Goal: Information Seeking & Learning: Understand process/instructions

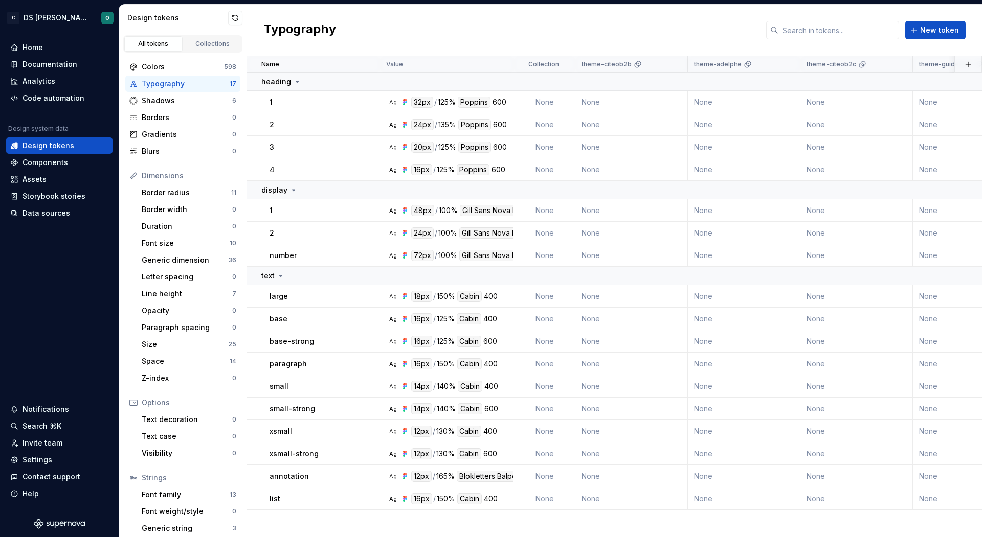
scroll to position [22, 0]
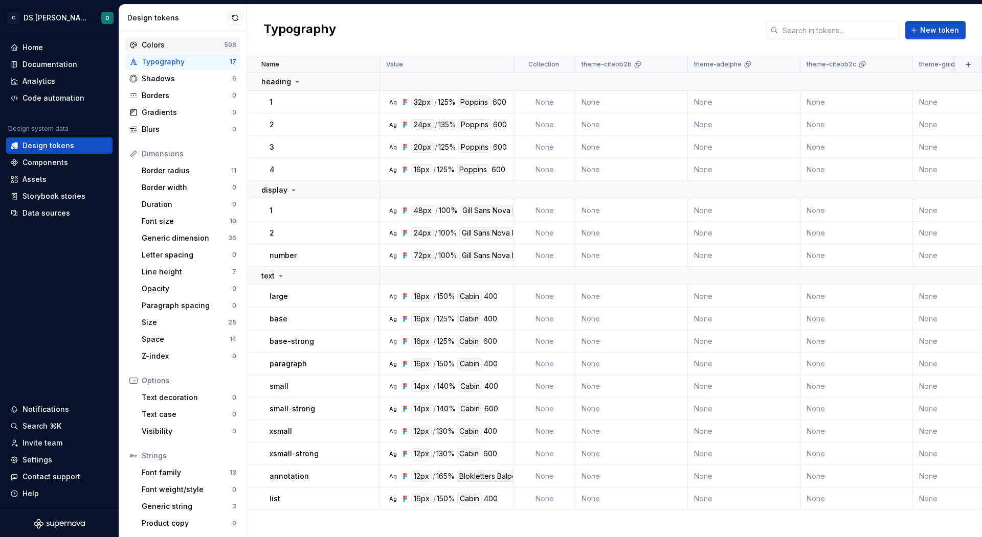
click at [173, 46] on div "Colors" at bounding box center [183, 45] width 82 height 10
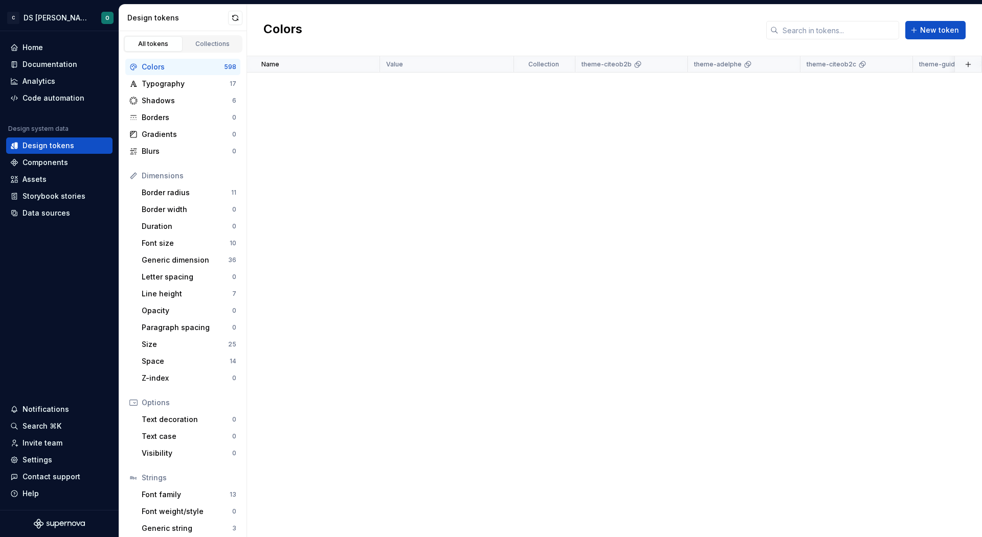
scroll to position [6718, 0]
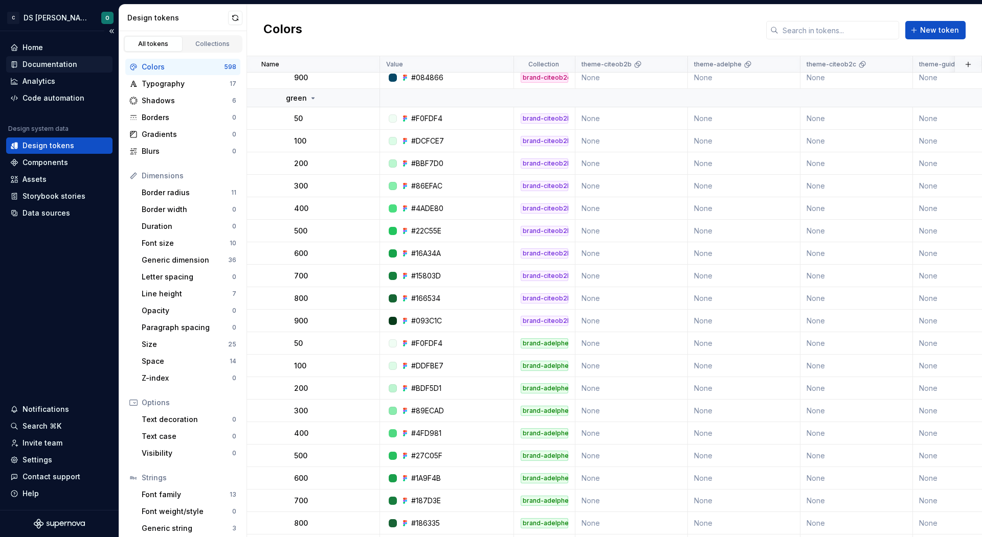
click at [58, 68] on div "Documentation" at bounding box center [49, 64] width 55 height 10
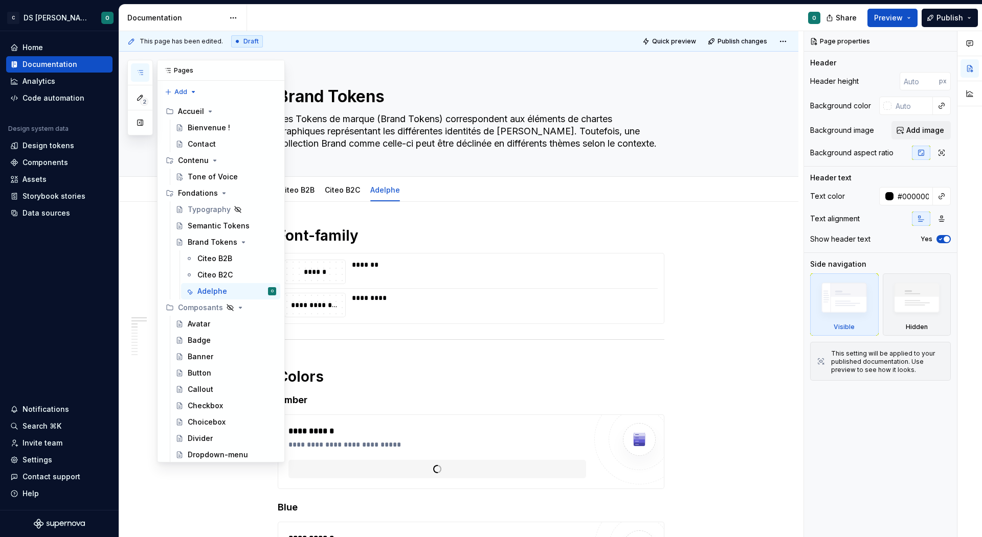
click at [145, 69] on button "button" at bounding box center [140, 72] width 18 height 18
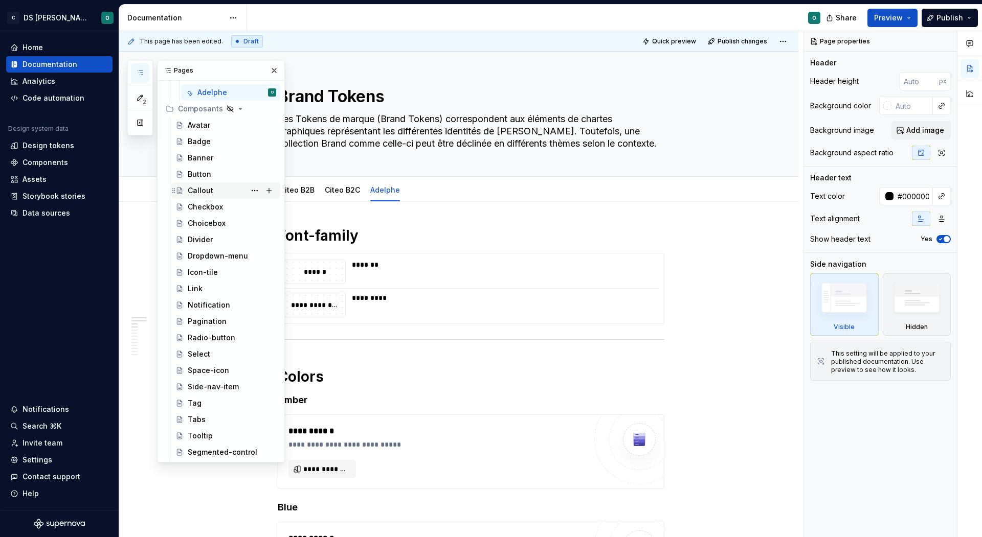
scroll to position [191, 0]
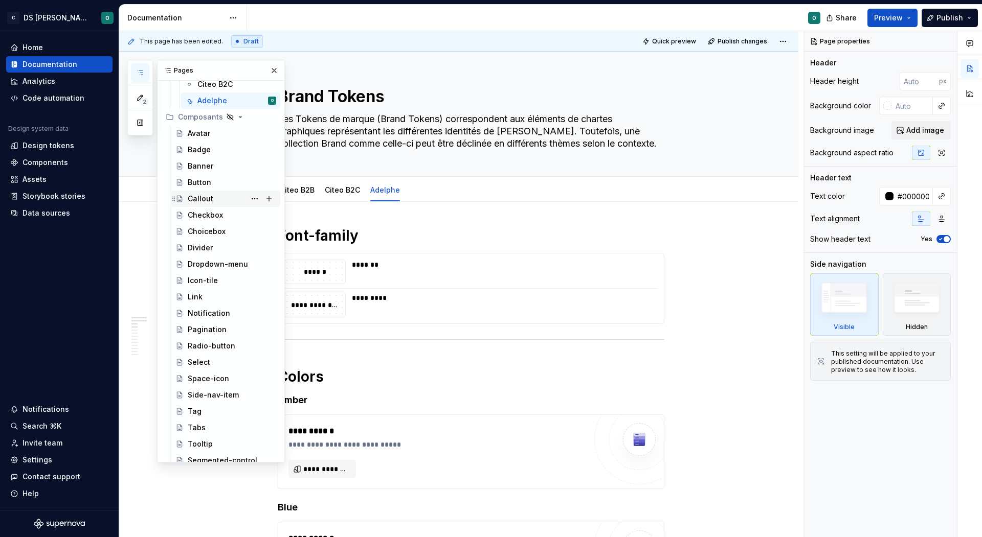
click at [222, 193] on div "Callout" at bounding box center [232, 199] width 88 height 14
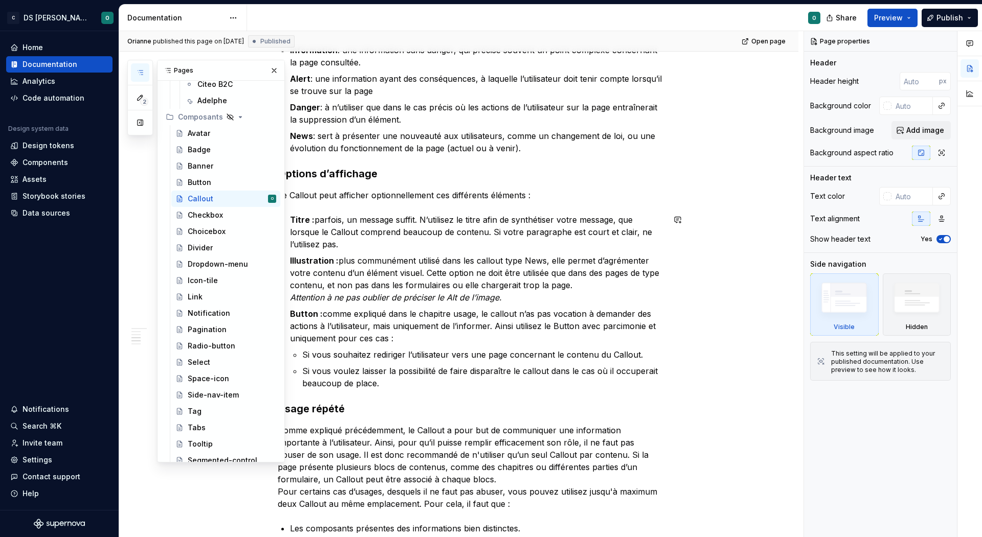
scroll to position [405, 0]
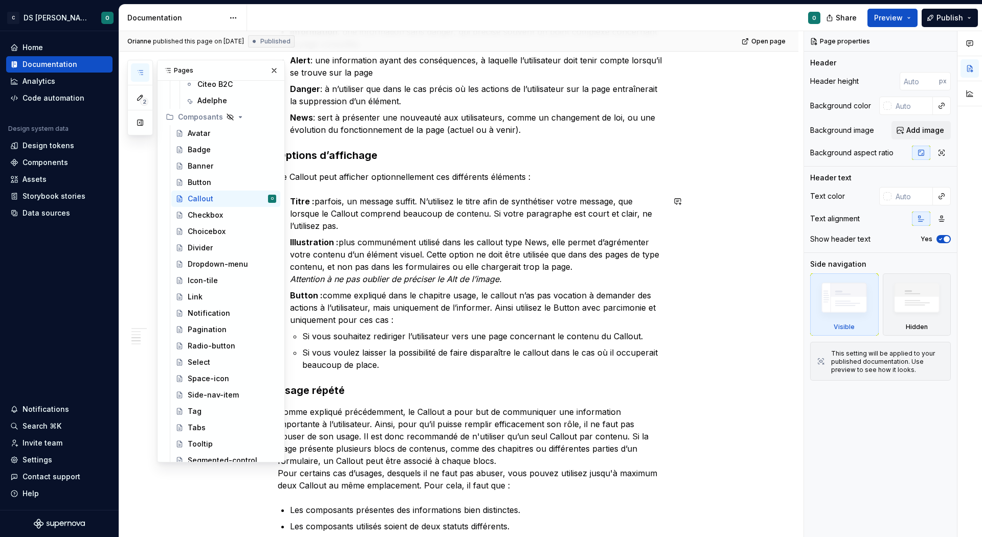
click at [485, 298] on p "Button : comme expliqué dans le chapitre usage, le callout n’as pas vocation à …" at bounding box center [477, 307] width 374 height 37
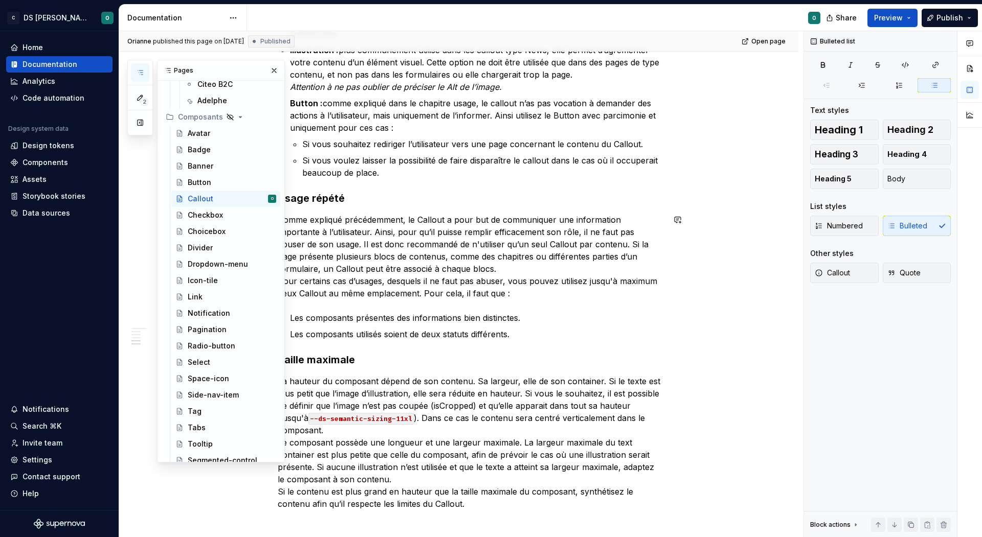
scroll to position [743, 0]
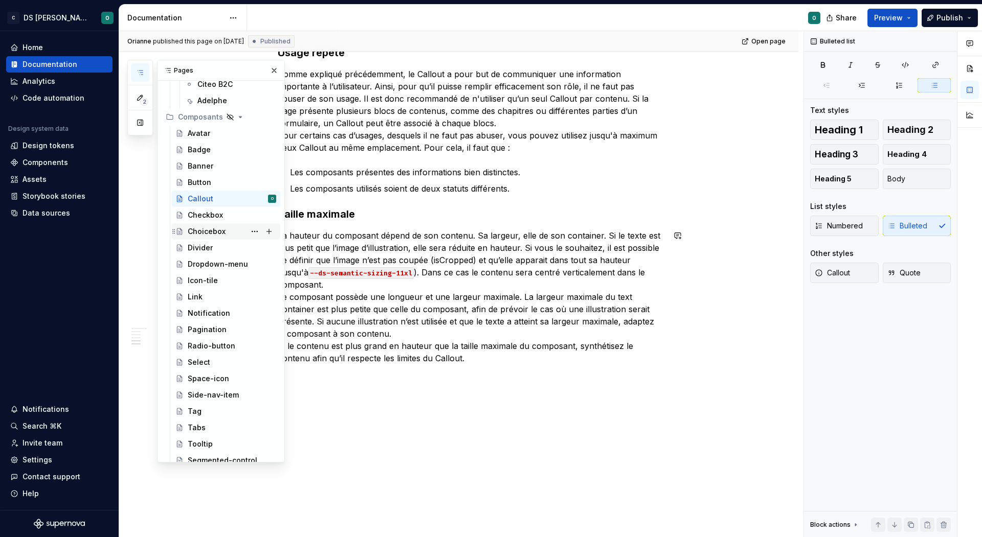
click at [202, 237] on div "Choicebox" at bounding box center [232, 231] width 88 height 14
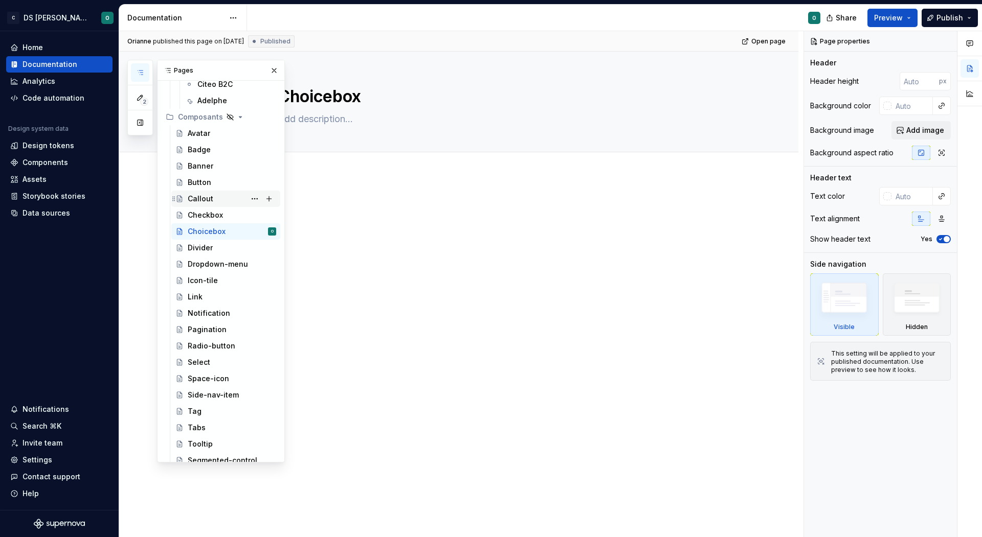
click at [217, 195] on div "Callout" at bounding box center [232, 199] width 88 height 14
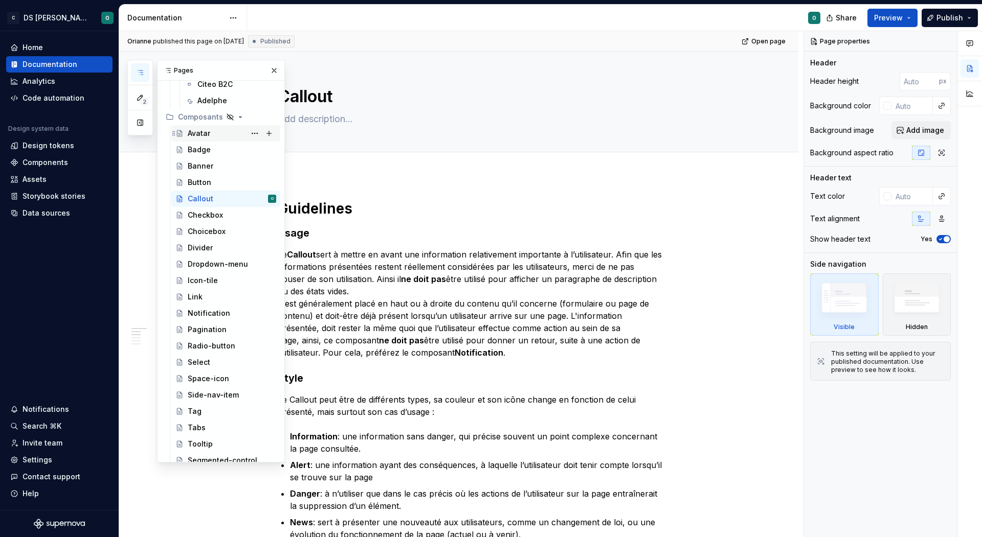
click at [216, 128] on div "Avatar" at bounding box center [232, 133] width 88 height 14
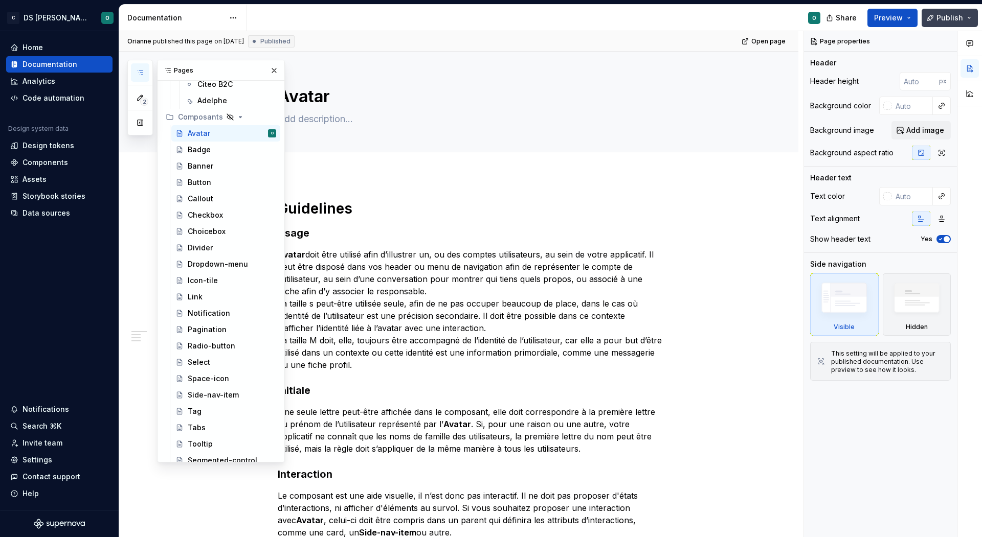
click at [949, 18] on span "Publish" at bounding box center [949, 18] width 27 height 10
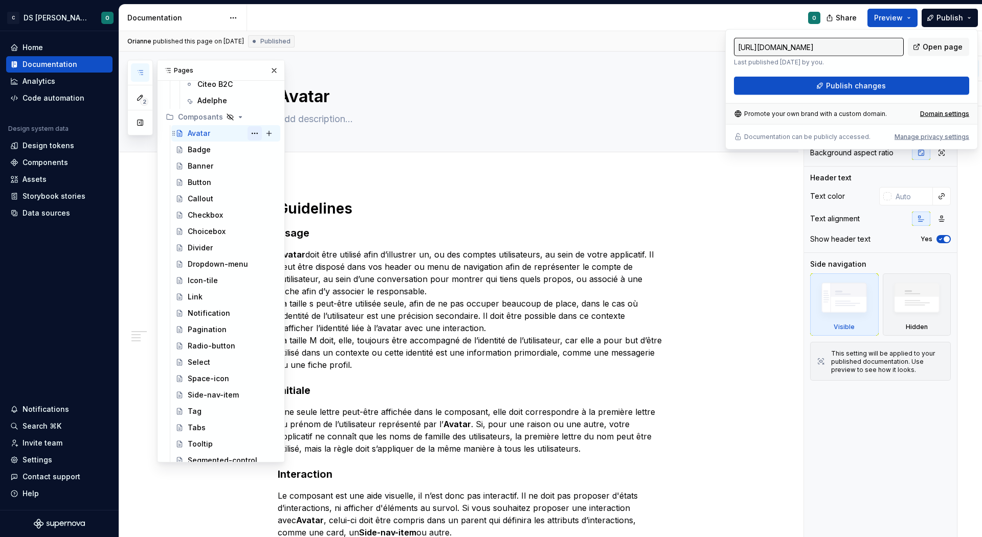
click at [253, 135] on button "Page tree" at bounding box center [254, 133] width 14 height 14
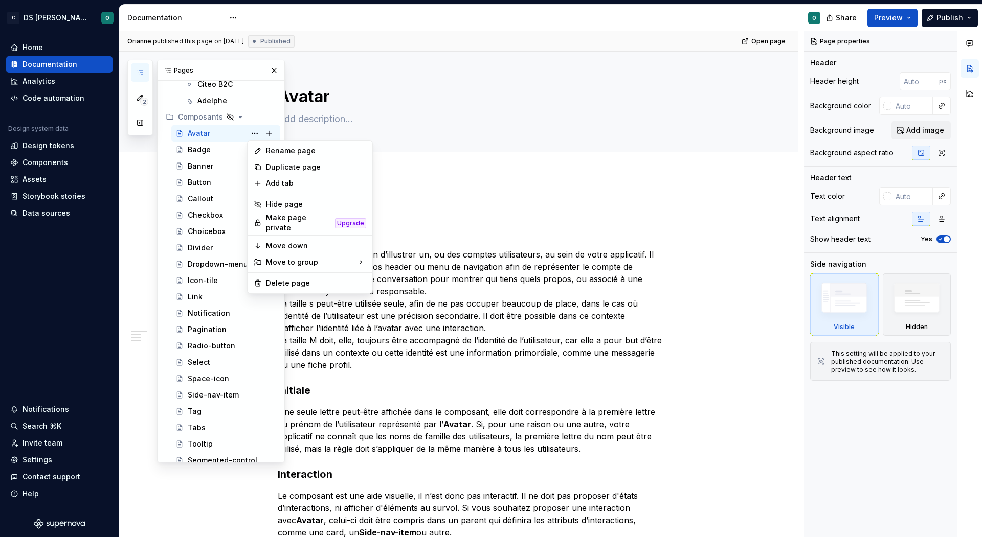
click at [221, 150] on div "2 Pages Add Accessibility guide for tree Page tree. Navigate the tree with the …" at bounding box center [205, 261] width 157 height 403
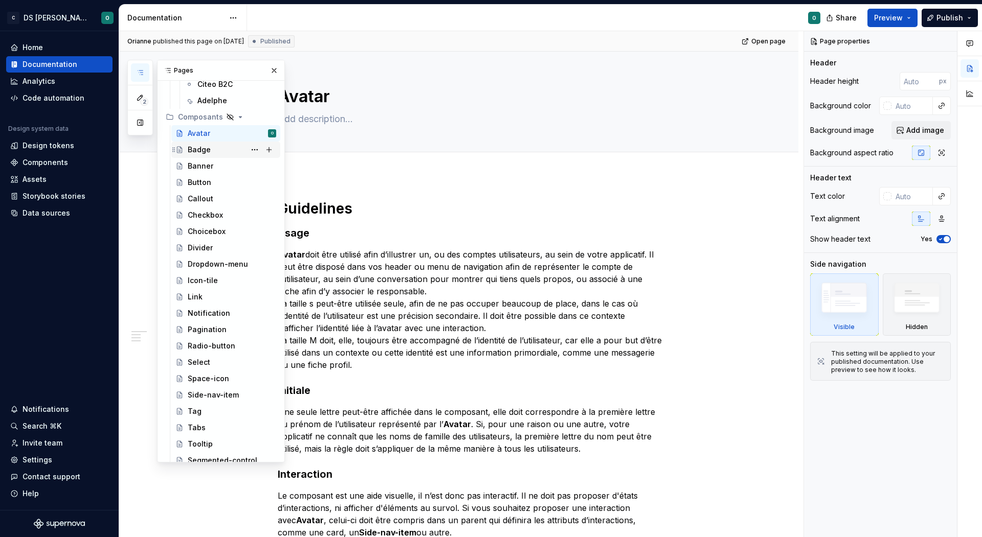
click at [213, 149] on div "Badge" at bounding box center [232, 150] width 88 height 14
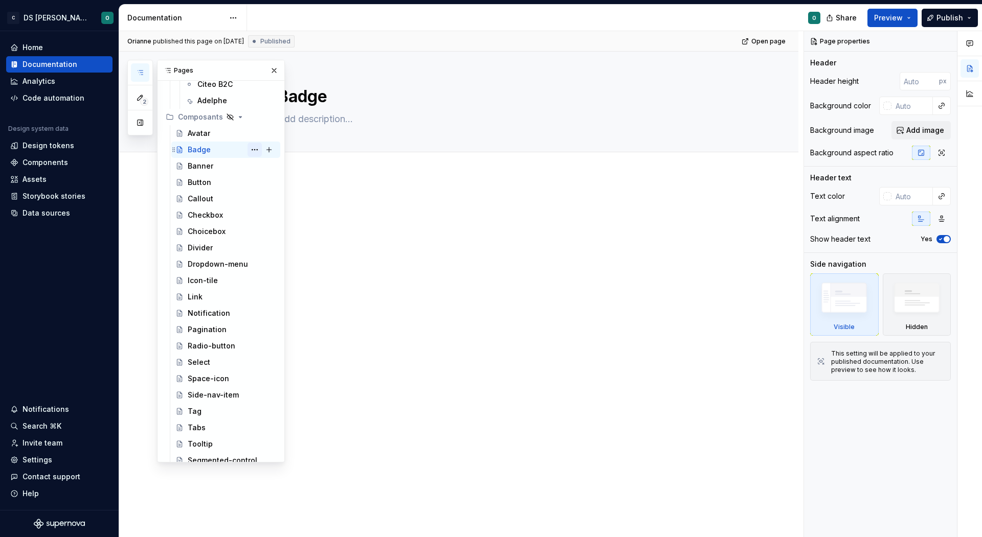
click at [253, 150] on button "Page tree" at bounding box center [254, 150] width 14 height 14
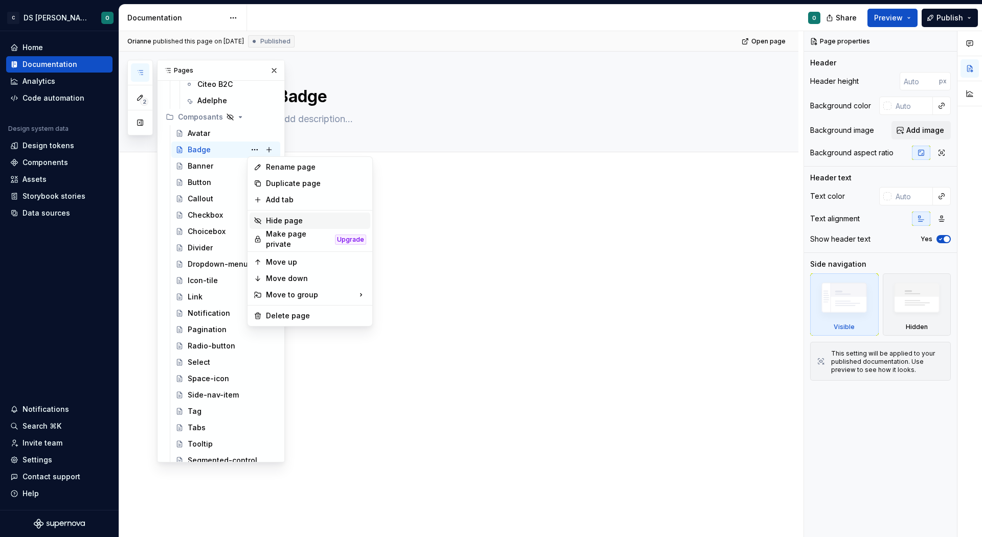
click at [283, 220] on div "Hide page" at bounding box center [316, 221] width 100 height 10
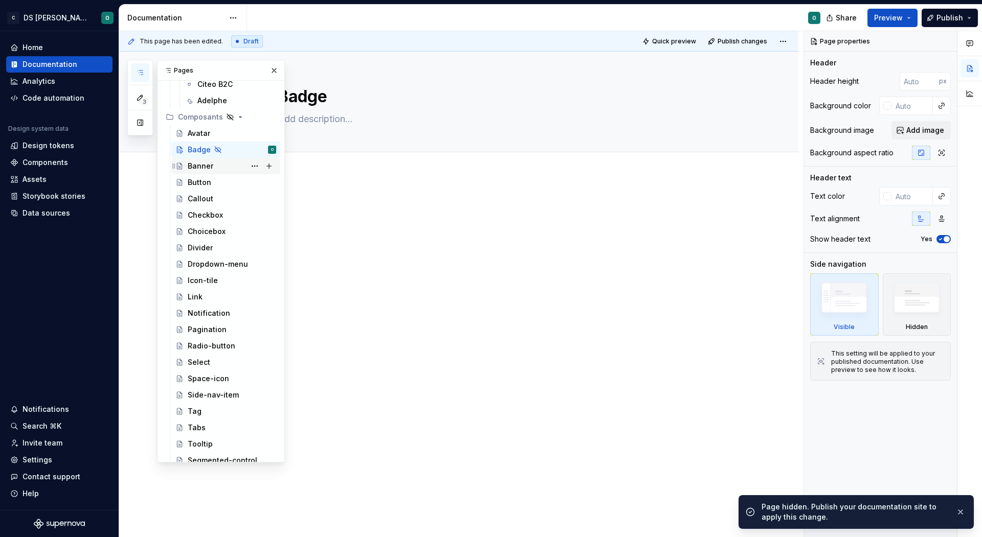
click at [218, 165] on div "Banner" at bounding box center [232, 166] width 88 height 14
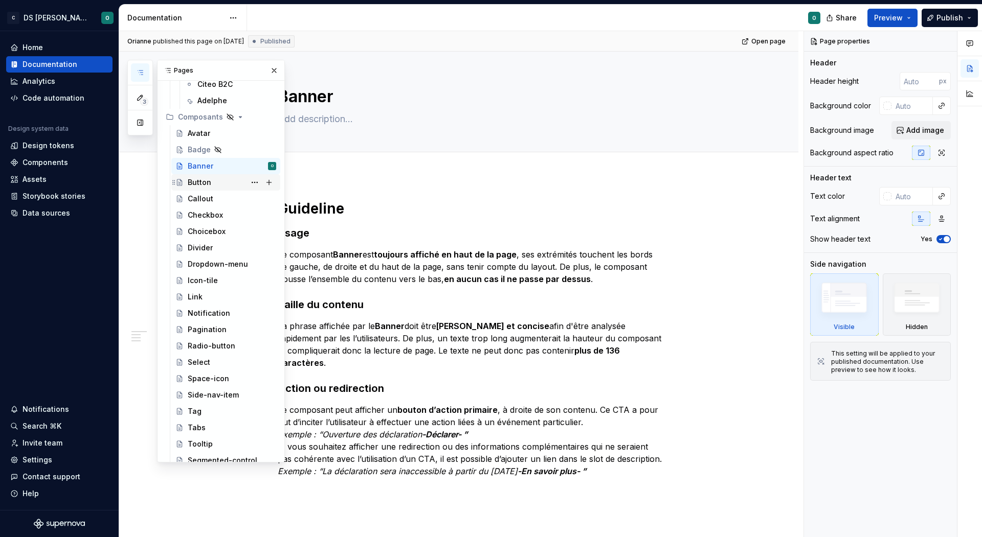
click at [230, 180] on div "Button" at bounding box center [232, 182] width 88 height 14
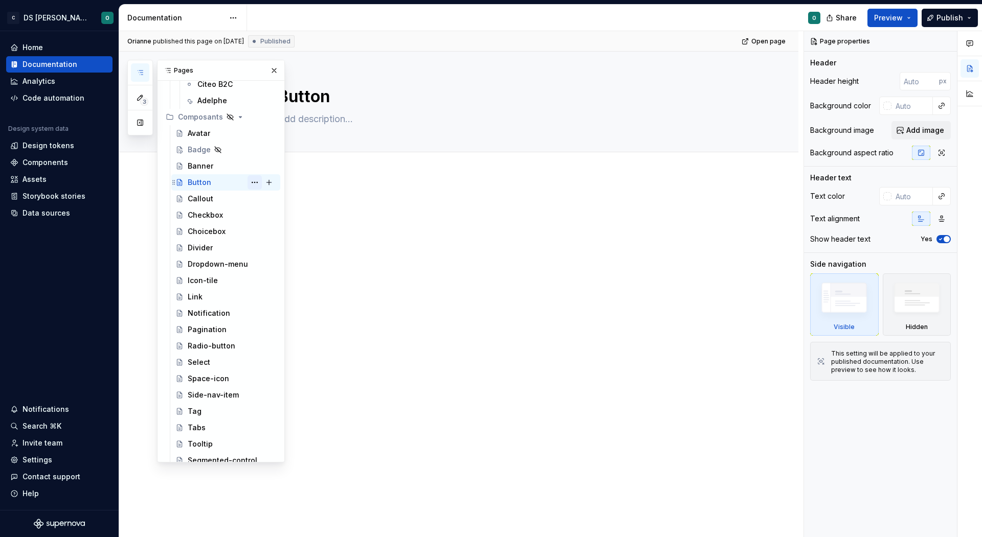
click at [254, 184] on button "Page tree" at bounding box center [254, 182] width 14 height 14
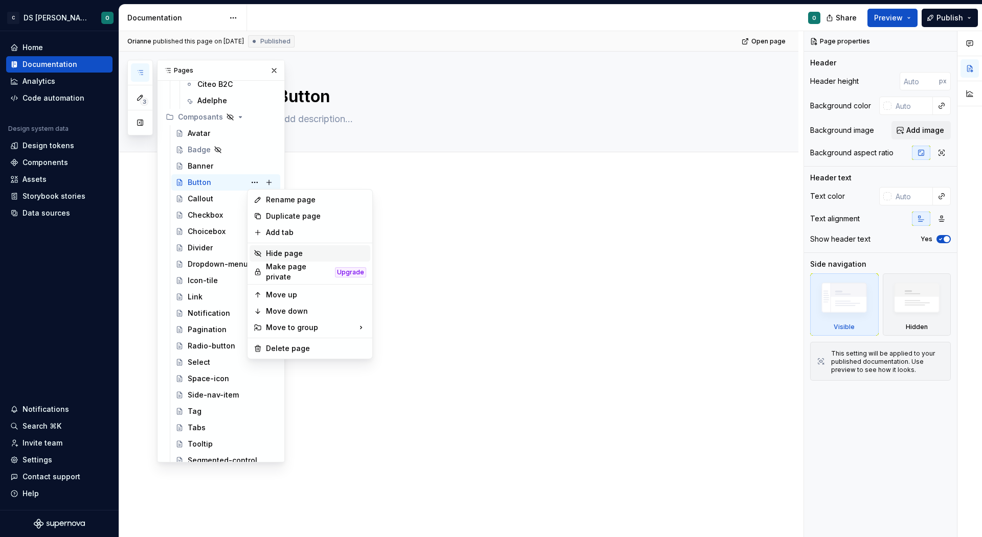
click at [284, 253] on div "Hide page" at bounding box center [316, 253] width 100 height 10
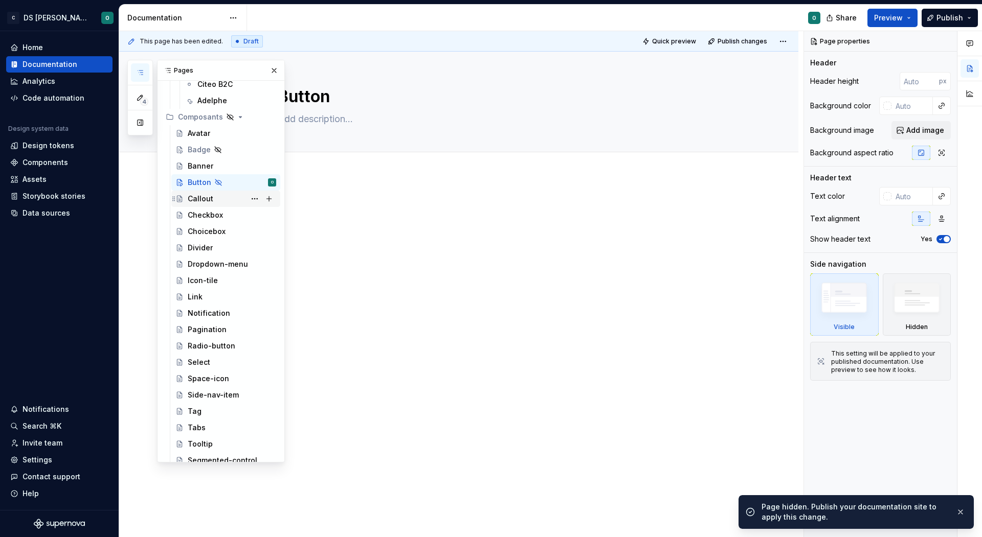
click at [225, 196] on div "Callout" at bounding box center [232, 199] width 88 height 14
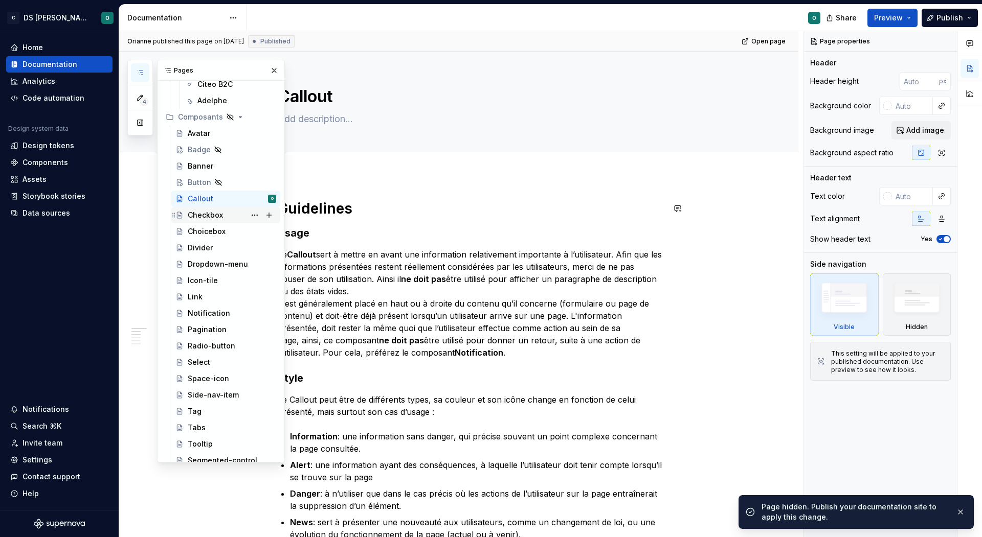
click at [225, 217] on div "Checkbox" at bounding box center [232, 215] width 88 height 14
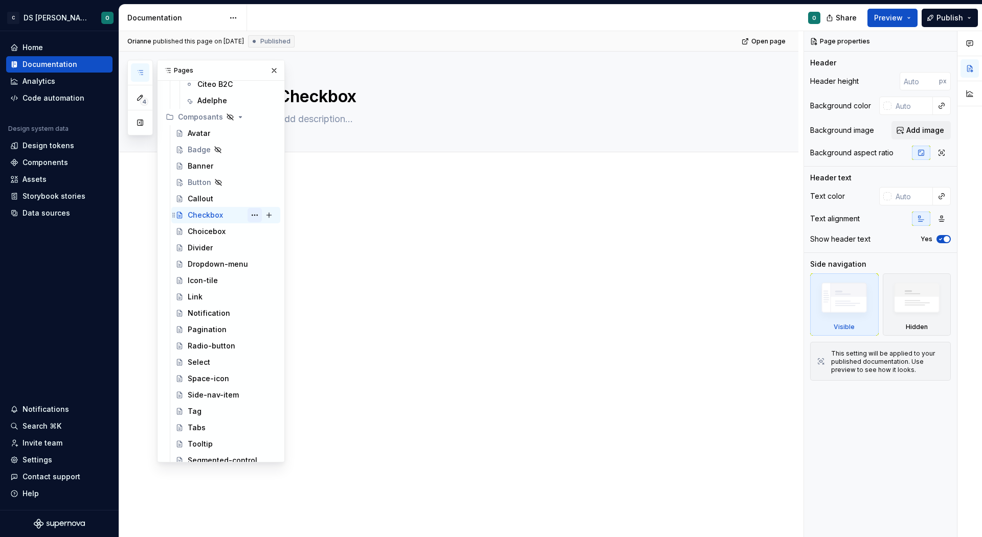
click at [256, 217] on button "Page tree" at bounding box center [254, 215] width 14 height 14
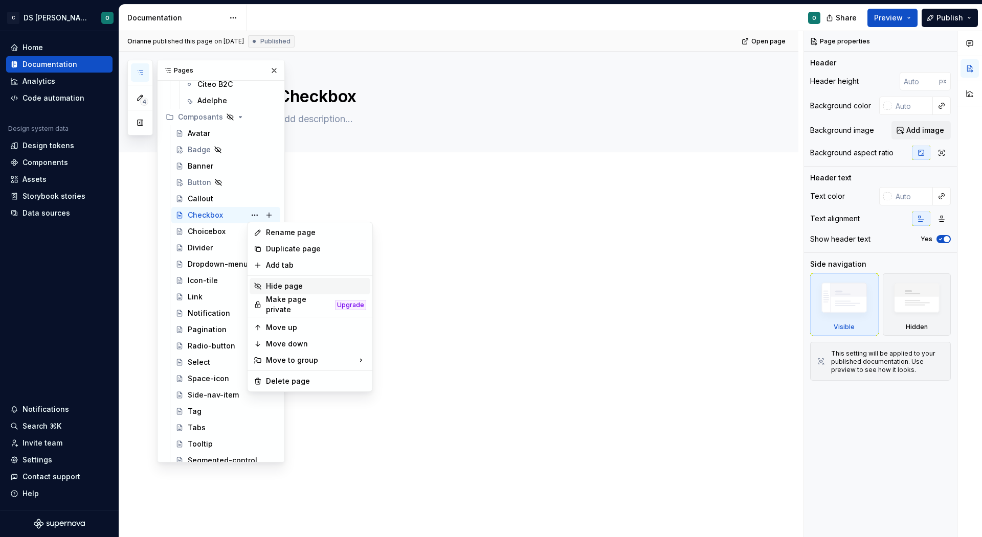
click at [289, 286] on div "Hide page" at bounding box center [316, 286] width 100 height 10
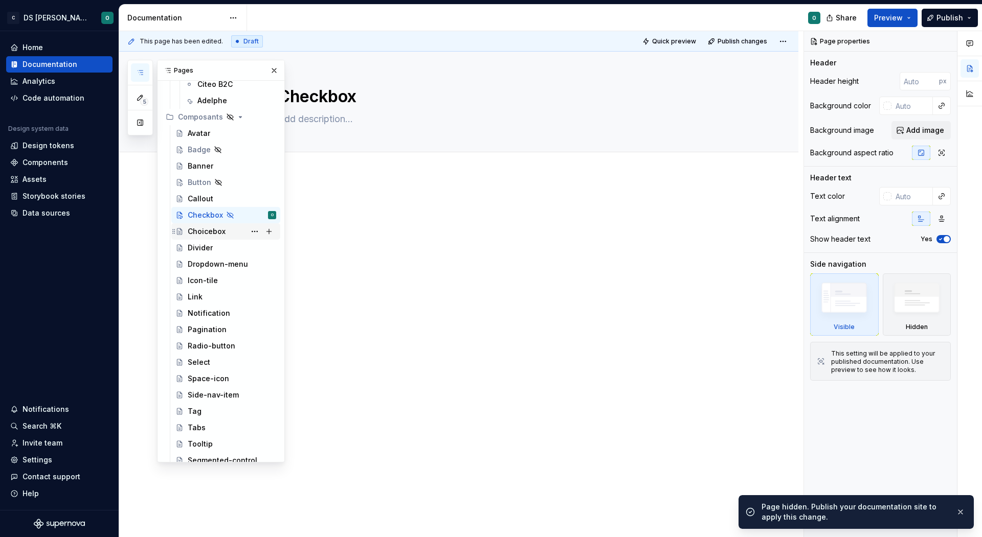
click at [216, 229] on div "Choicebox" at bounding box center [207, 231] width 38 height 10
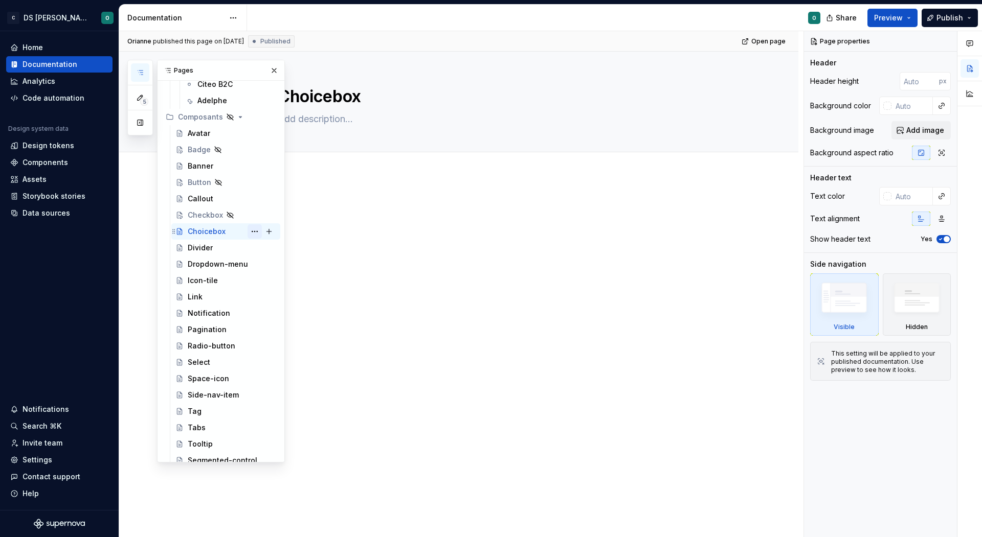
click at [253, 234] on button "Page tree" at bounding box center [254, 231] width 14 height 14
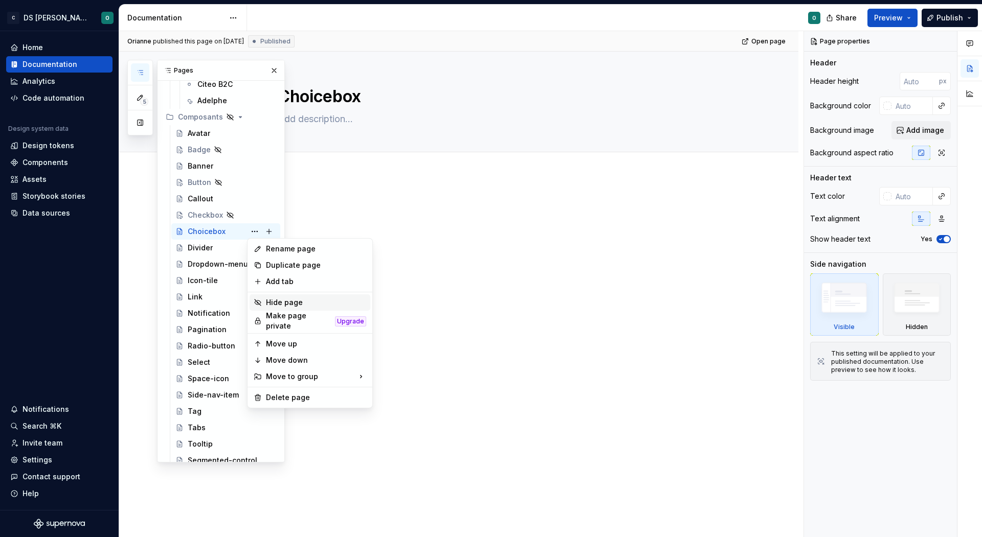
click at [291, 303] on div "Hide page" at bounding box center [316, 303] width 100 height 10
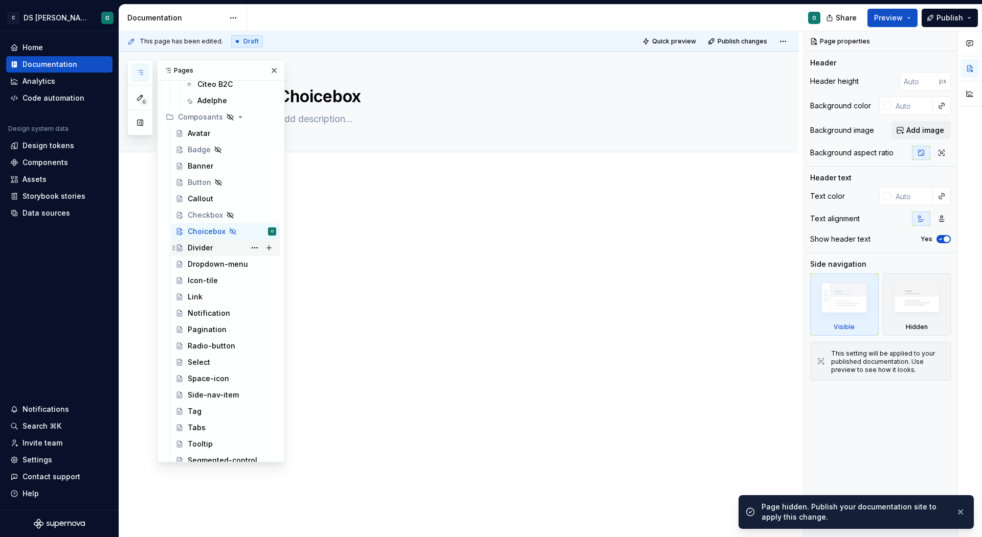
click at [211, 246] on div "Divider" at bounding box center [232, 248] width 88 height 14
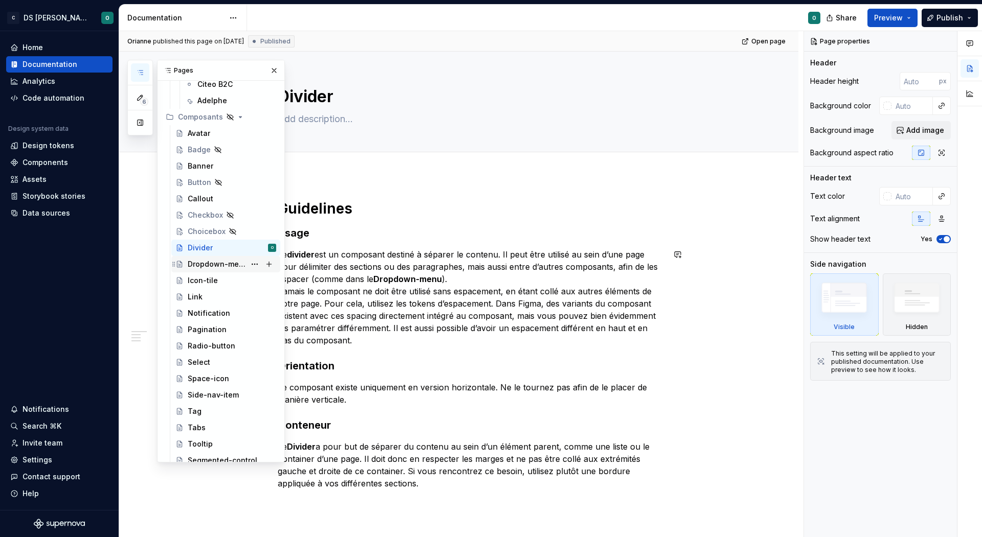
click at [226, 266] on div "Dropdown-menu" at bounding box center [217, 264] width 58 height 10
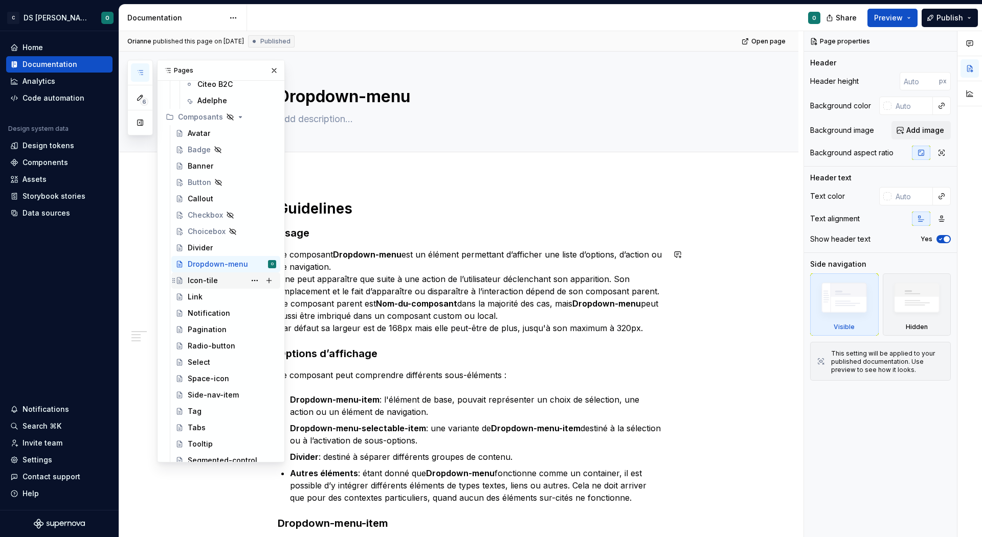
click at [223, 278] on div "Icon-tile" at bounding box center [232, 281] width 88 height 14
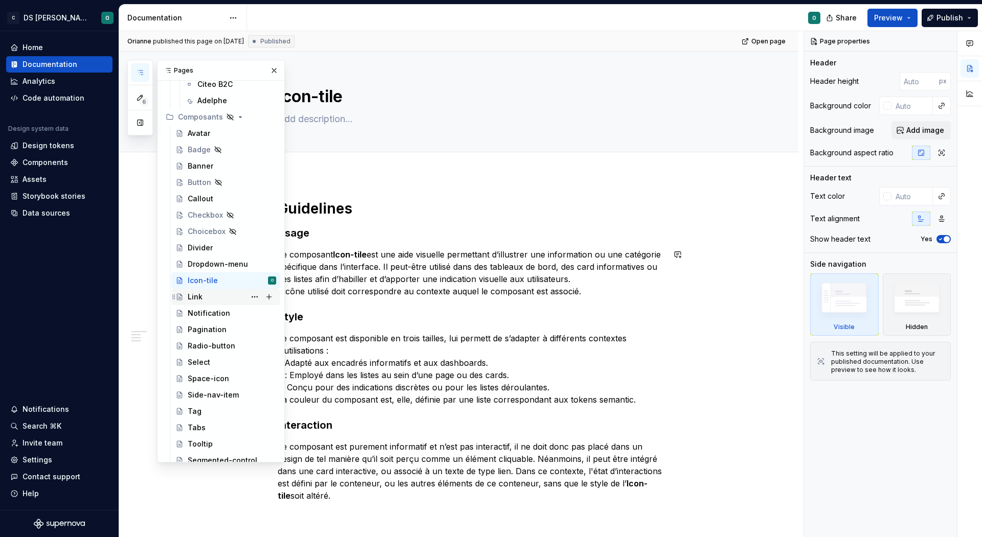
click at [231, 293] on div "Link" at bounding box center [232, 297] width 88 height 14
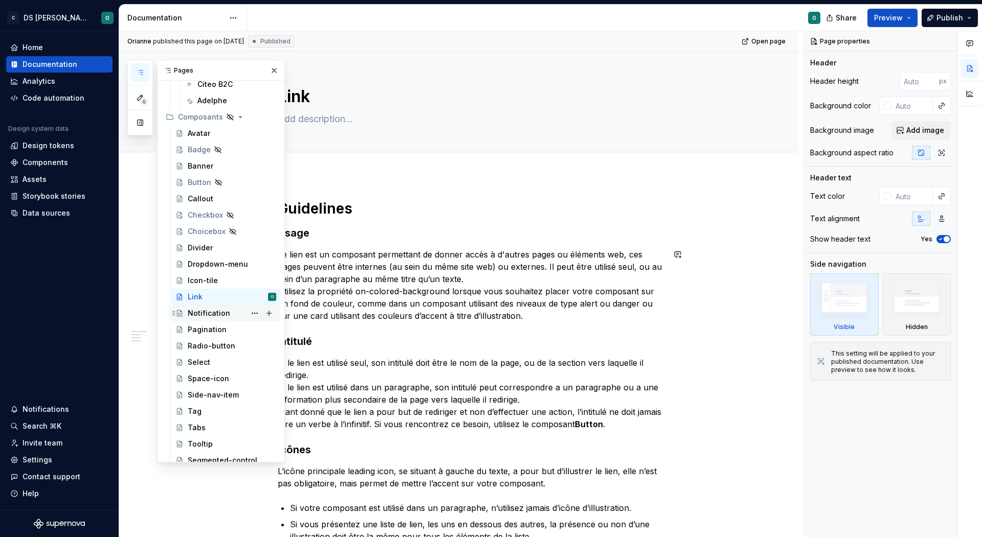
click at [229, 308] on div "Notification" at bounding box center [232, 313] width 88 height 14
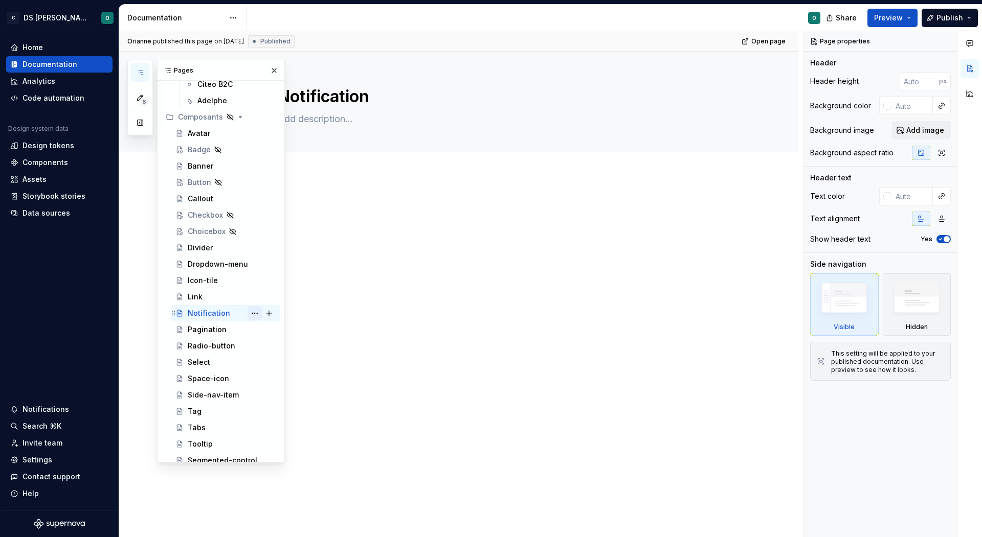
click at [251, 311] on button "Page tree" at bounding box center [254, 313] width 14 height 14
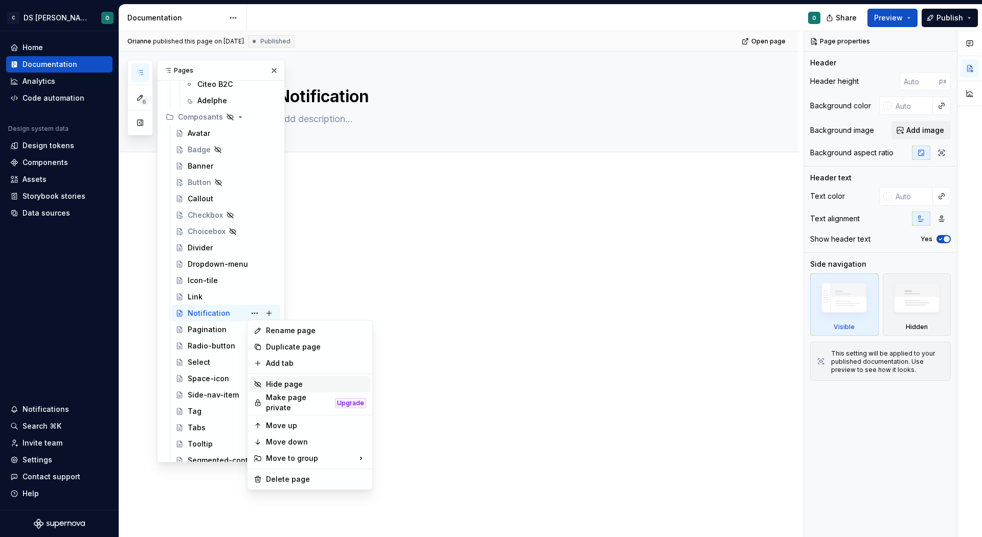
click at [290, 387] on div "Hide page" at bounding box center [316, 384] width 100 height 10
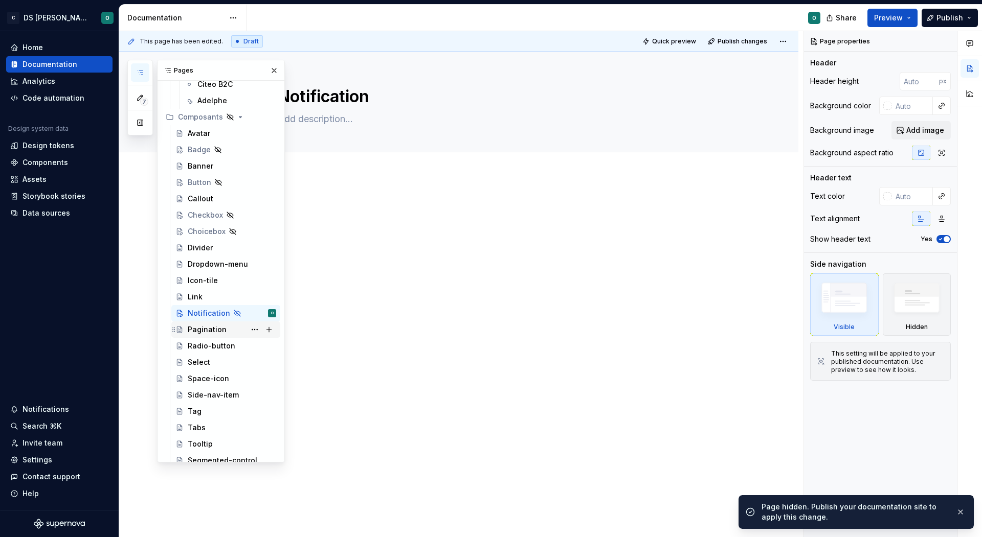
click at [232, 330] on div "Pagination" at bounding box center [232, 330] width 88 height 14
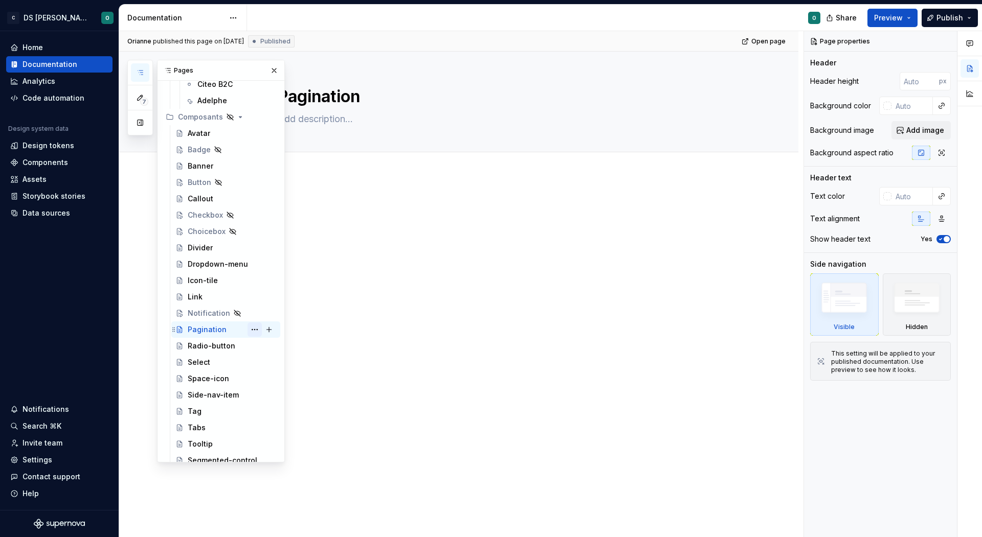
click at [254, 330] on button "Page tree" at bounding box center [254, 330] width 14 height 14
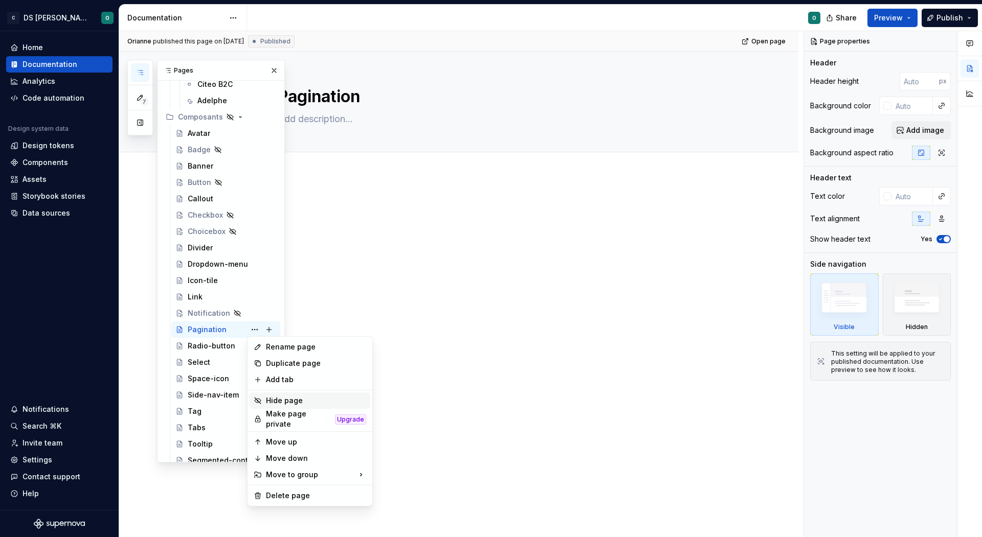
click at [277, 397] on div "Hide page" at bounding box center [316, 401] width 100 height 10
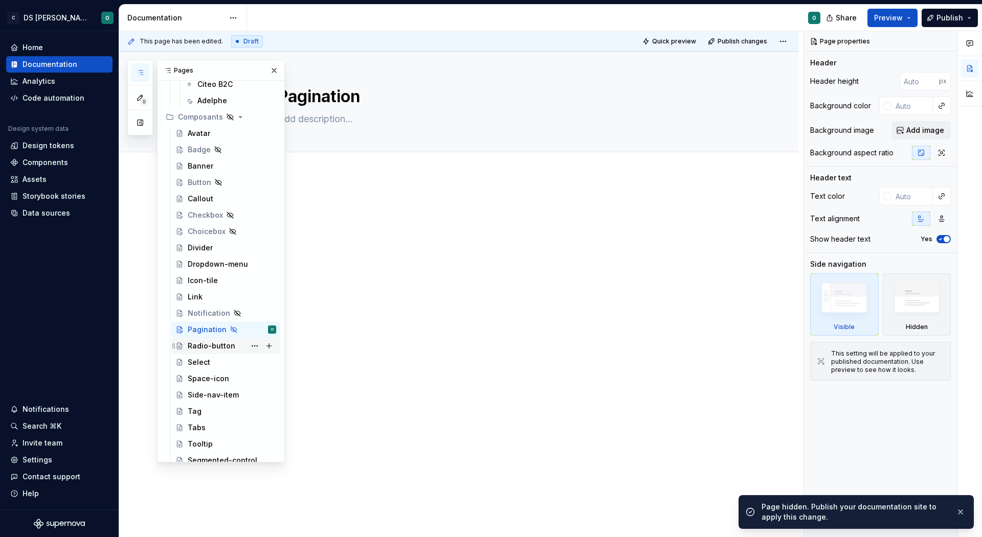
click at [224, 347] on div "Radio-button" at bounding box center [212, 346] width 48 height 10
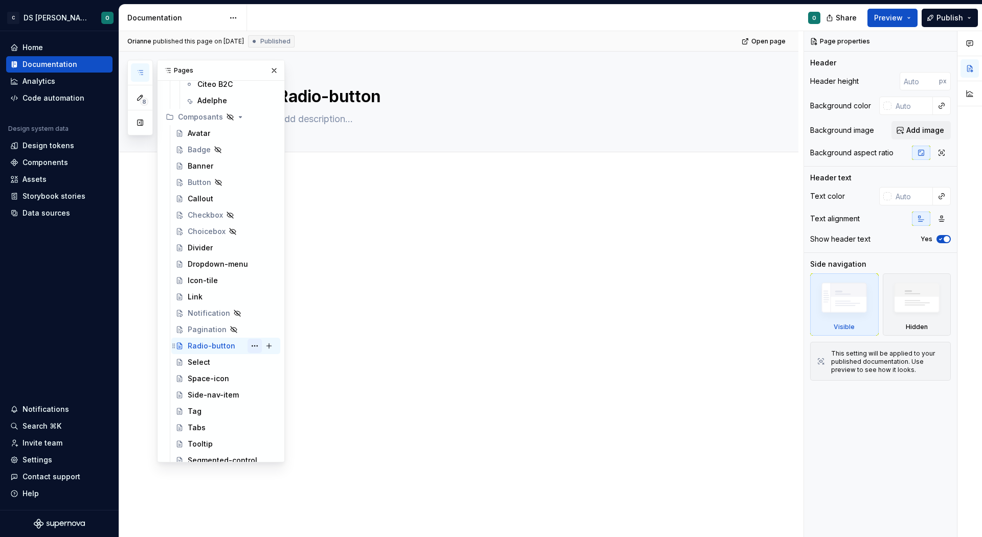
click at [254, 346] on button "Page tree" at bounding box center [254, 346] width 14 height 14
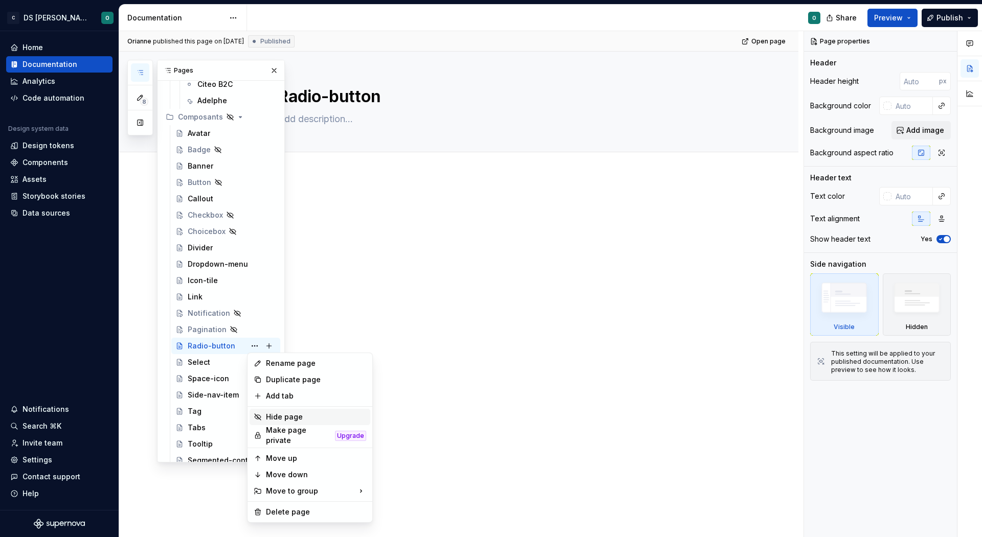
click at [292, 410] on div "Hide page" at bounding box center [309, 417] width 121 height 16
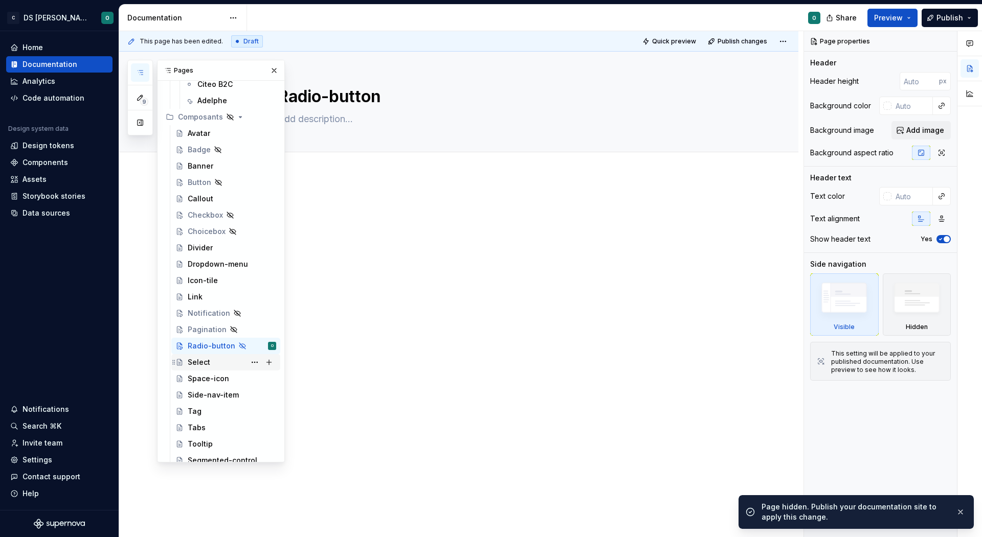
click at [225, 360] on div "Select" at bounding box center [232, 362] width 88 height 14
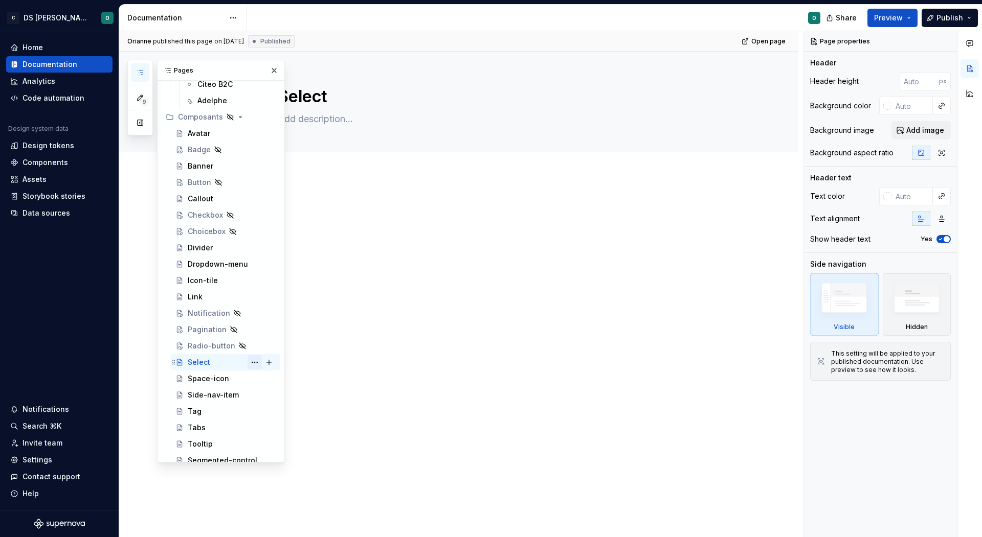
click at [252, 366] on button "Page tree" at bounding box center [254, 362] width 14 height 14
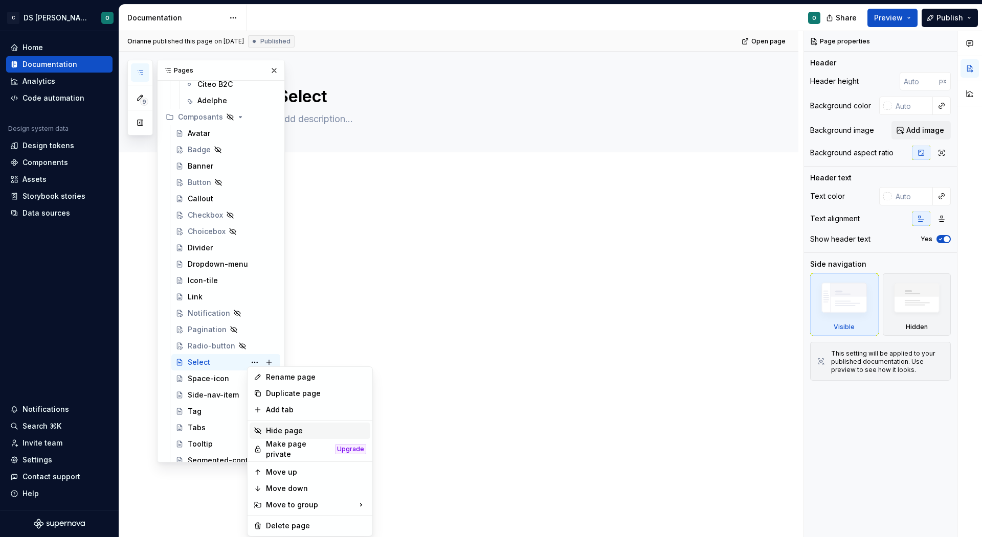
click at [278, 426] on div "Hide page" at bounding box center [316, 431] width 100 height 10
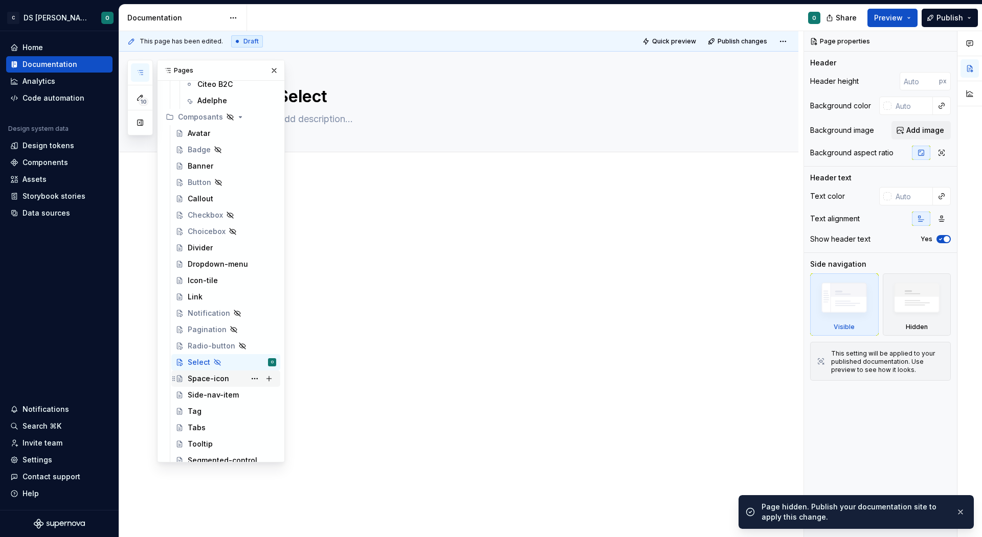
click at [223, 379] on div "Space-icon" at bounding box center [208, 379] width 41 height 10
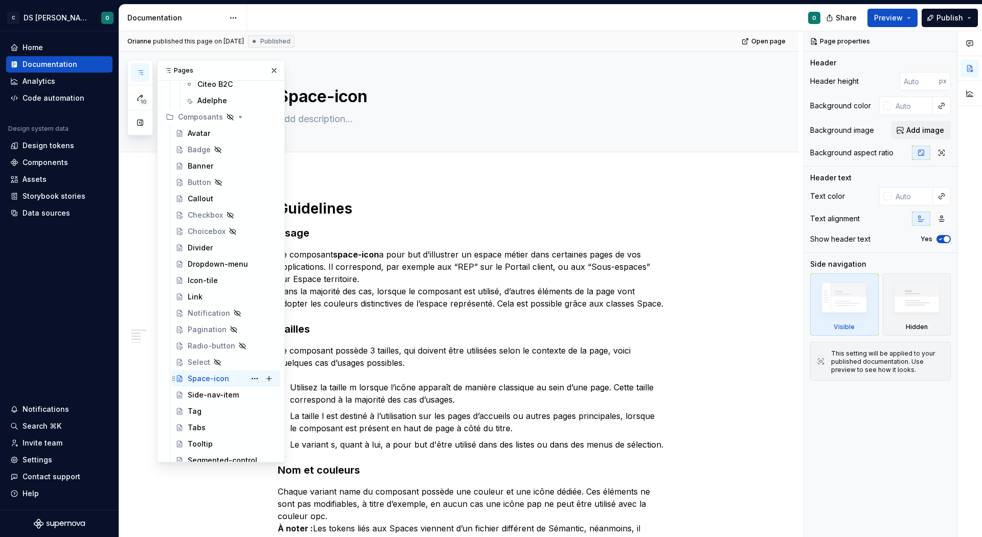
scroll to position [199, 0]
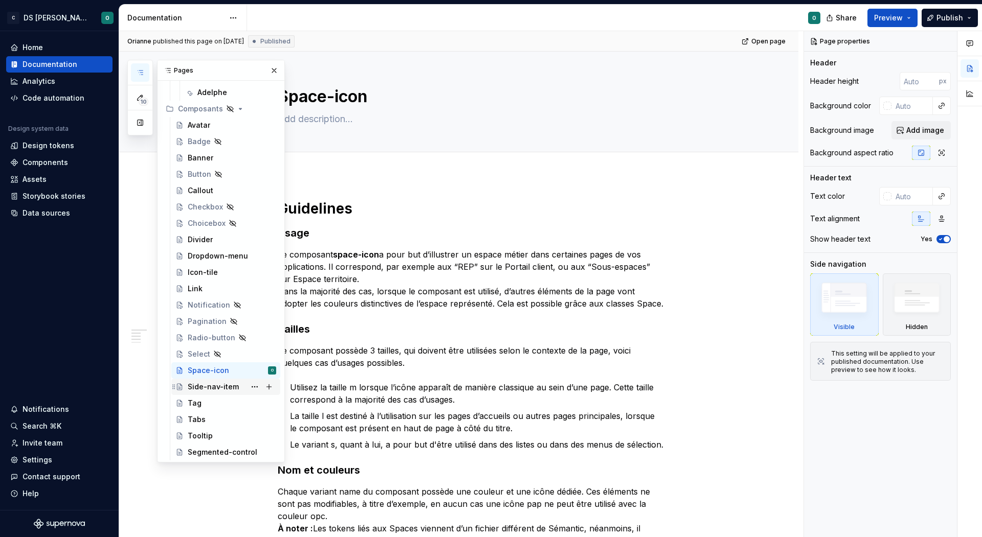
click at [214, 382] on div "Side-nav-item" at bounding box center [213, 387] width 51 height 10
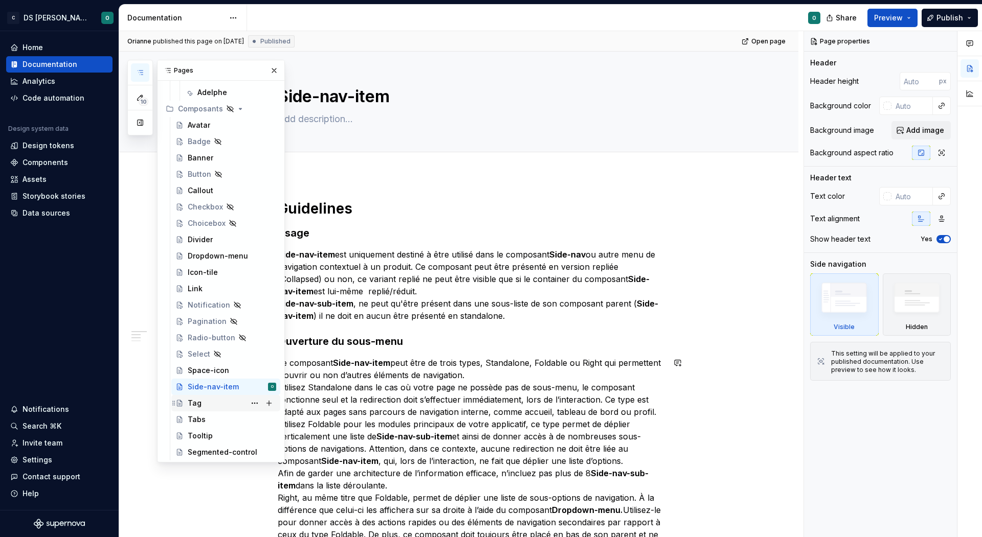
click at [209, 403] on div "Tag" at bounding box center [232, 403] width 88 height 14
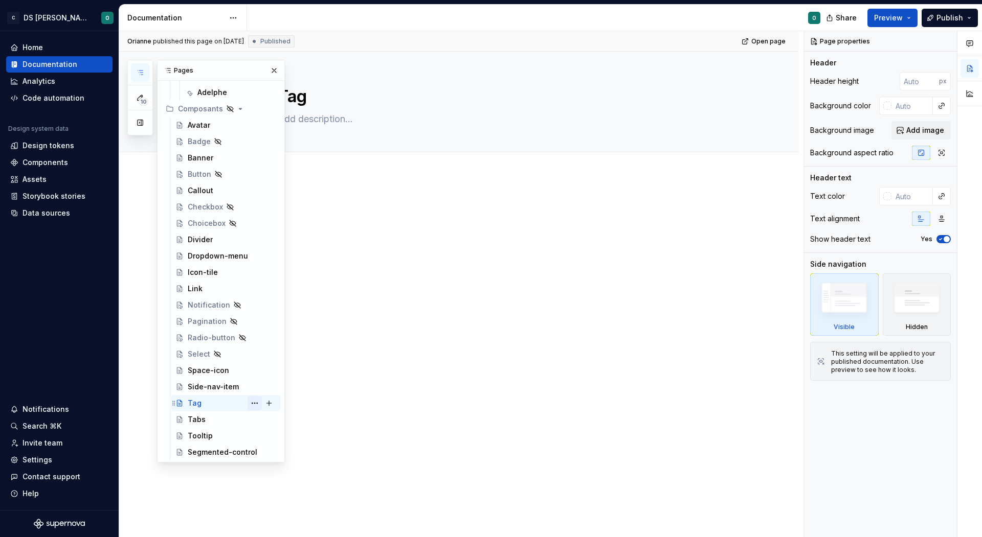
click at [251, 402] on button "Page tree" at bounding box center [254, 403] width 14 height 14
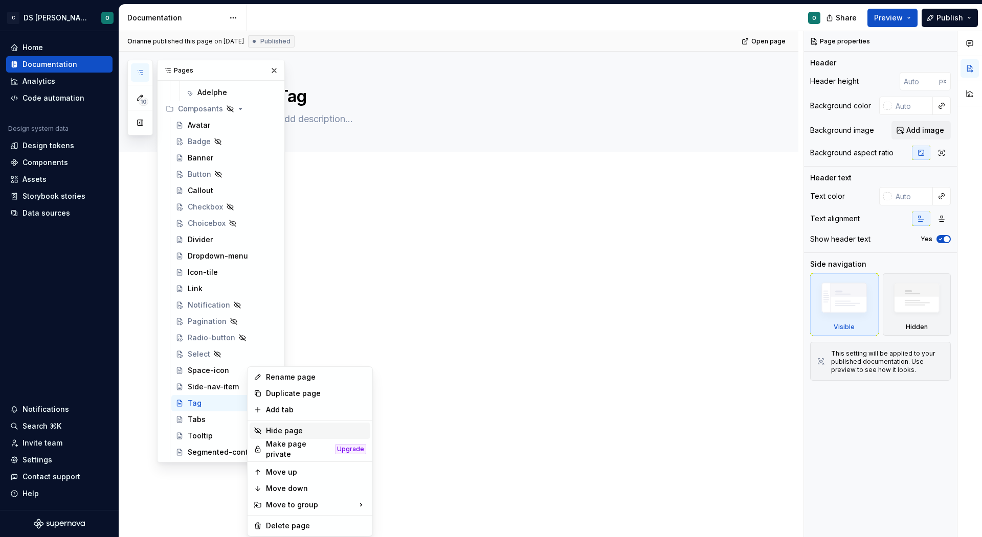
click at [285, 430] on div "Hide page" at bounding box center [316, 431] width 100 height 10
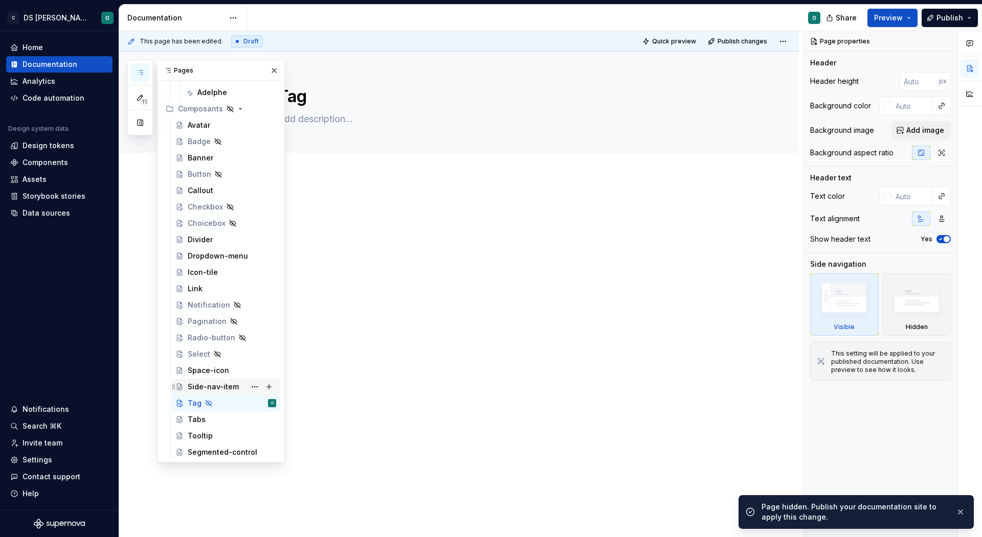
click at [213, 383] on div "Side-nav-item" at bounding box center [213, 387] width 51 height 10
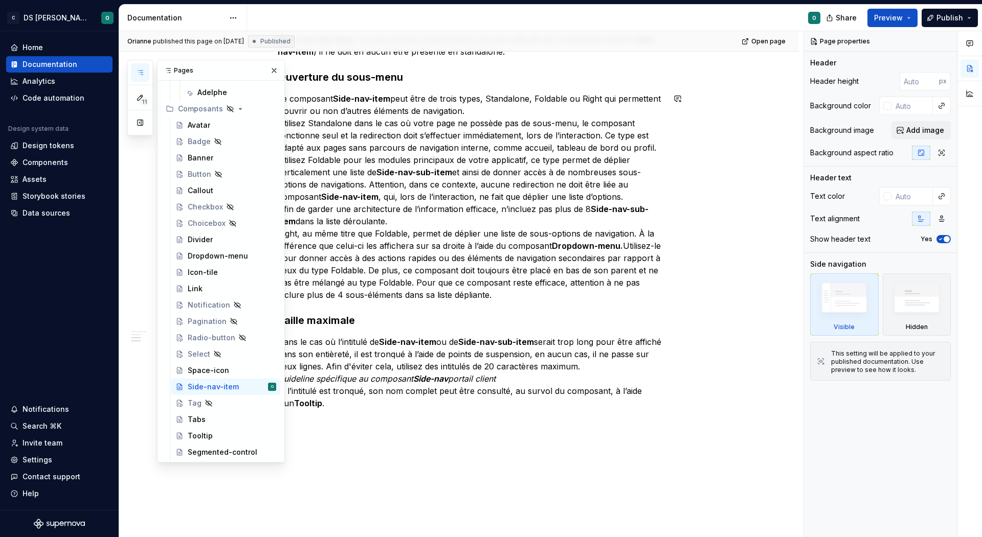
scroll to position [309, 0]
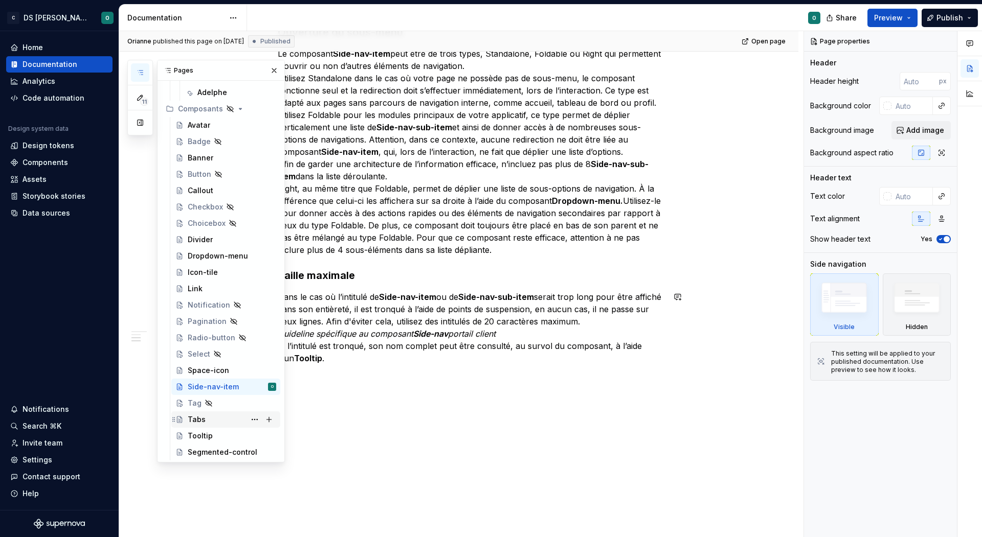
click at [230, 416] on div "Tabs" at bounding box center [232, 420] width 88 height 14
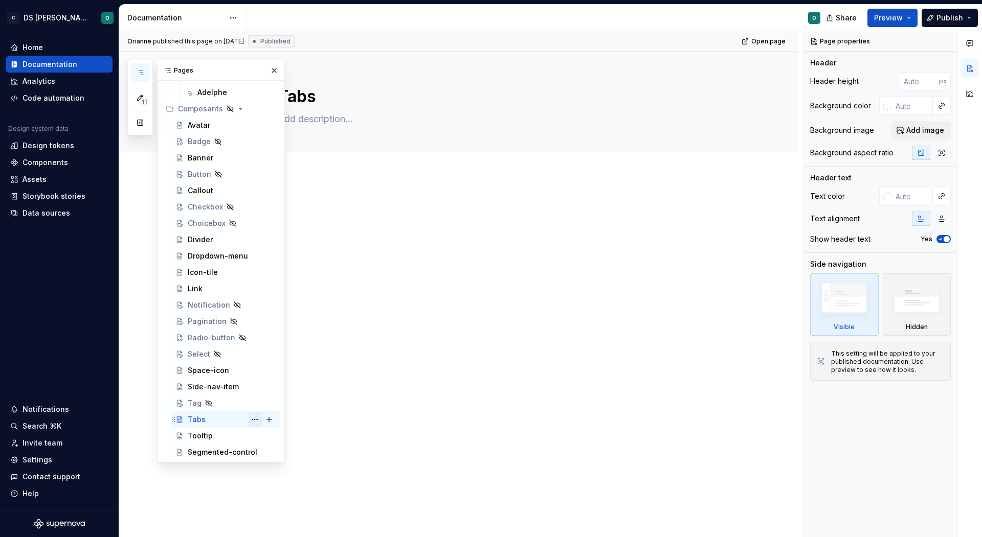
click at [256, 418] on button "Page tree" at bounding box center [254, 420] width 14 height 14
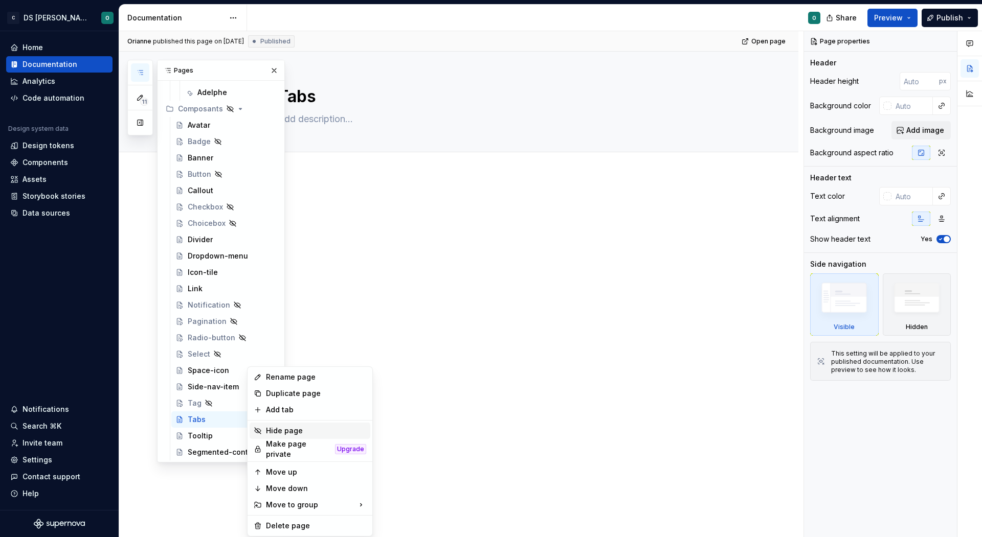
click at [289, 427] on div "Hide page" at bounding box center [316, 431] width 100 height 10
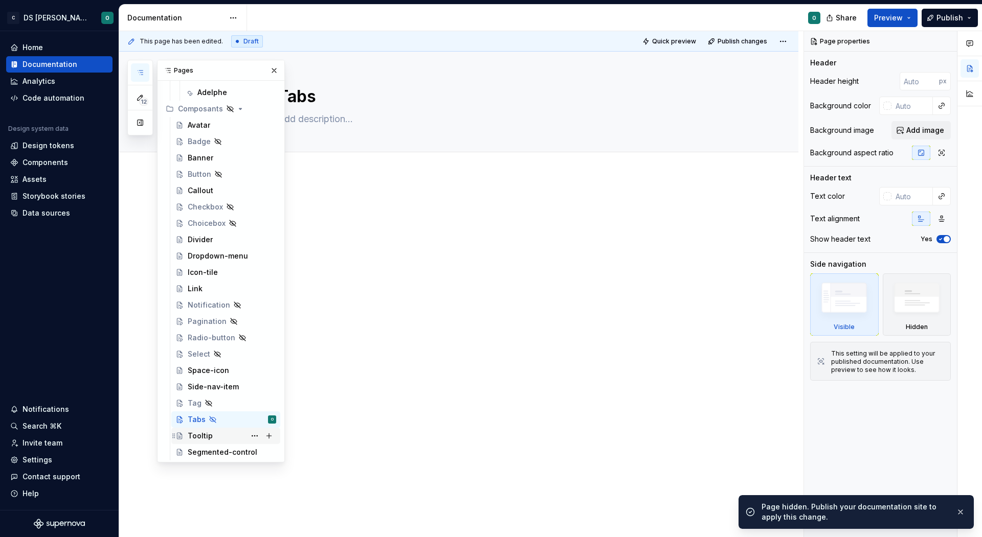
click at [210, 435] on div "Tooltip" at bounding box center [232, 436] width 88 height 14
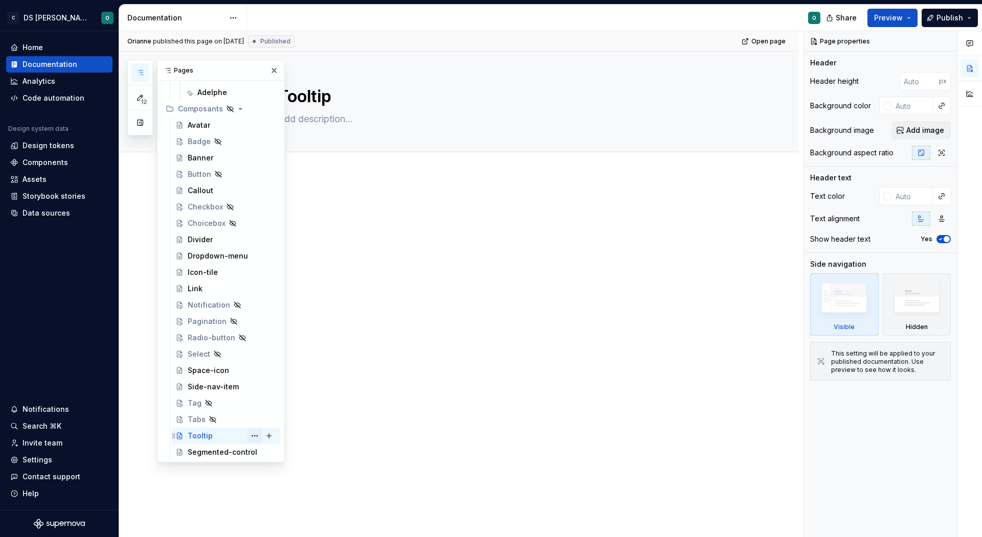
click at [253, 433] on button "Page tree" at bounding box center [254, 436] width 14 height 14
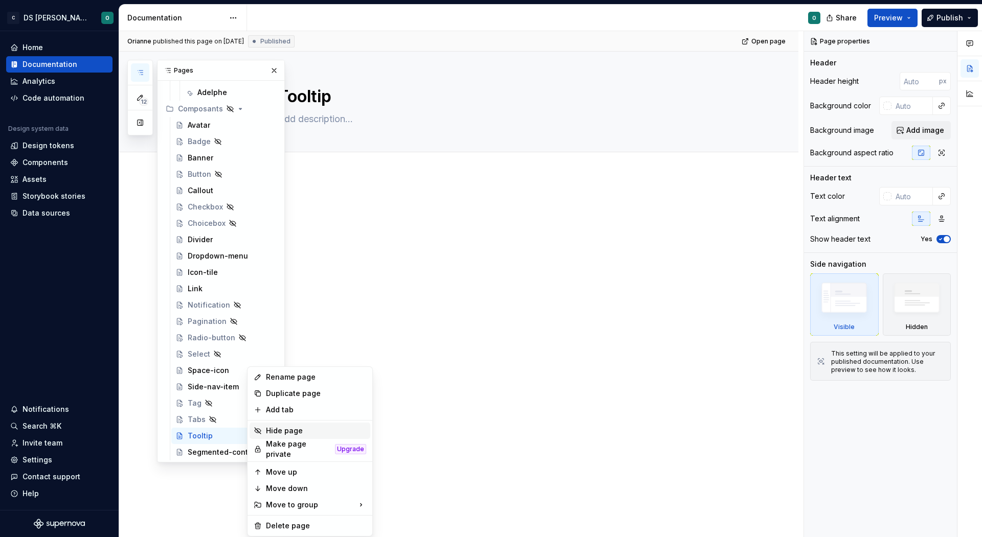
click at [295, 432] on div "Hide page" at bounding box center [316, 431] width 100 height 10
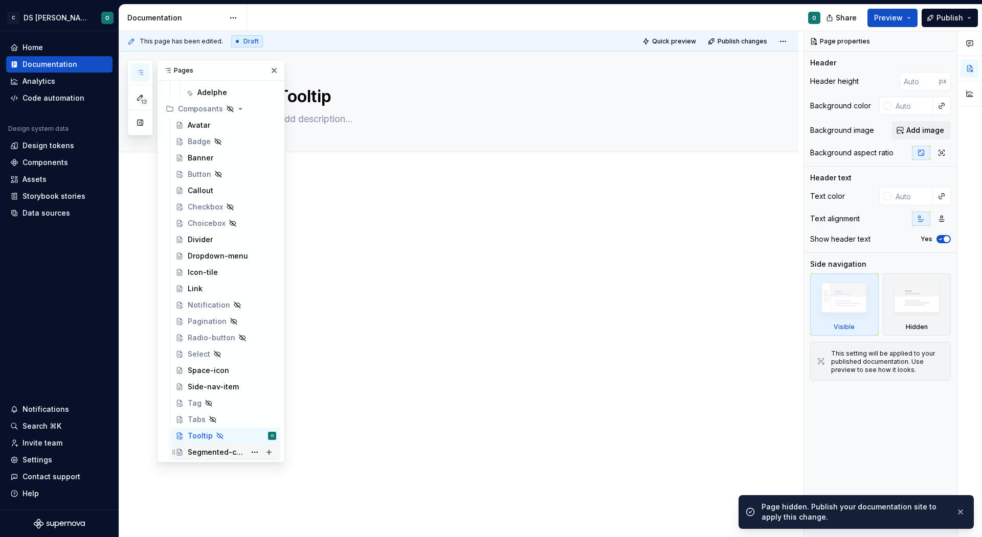
click at [219, 455] on div "Segmented-control" at bounding box center [217, 452] width 58 height 10
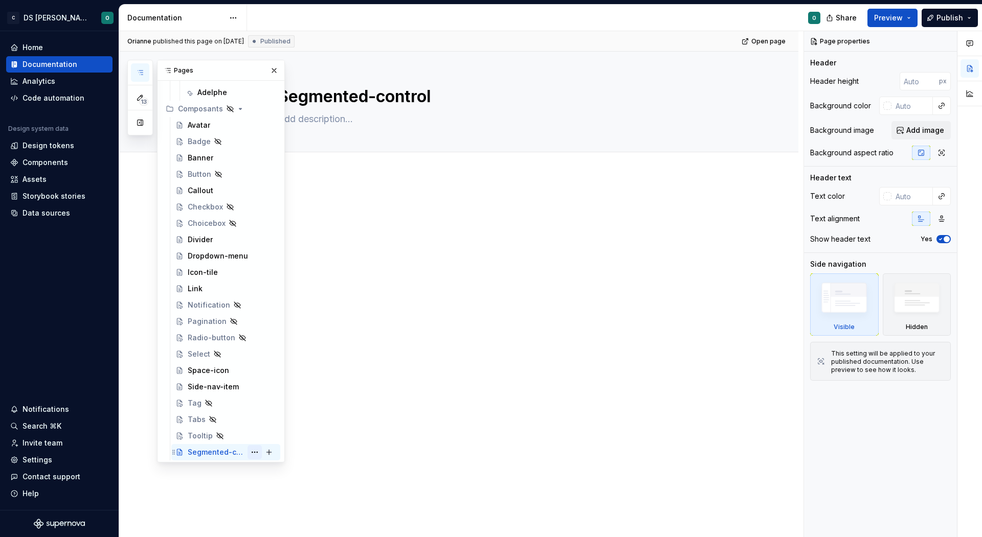
click at [254, 452] on button "Page tree" at bounding box center [254, 452] width 14 height 14
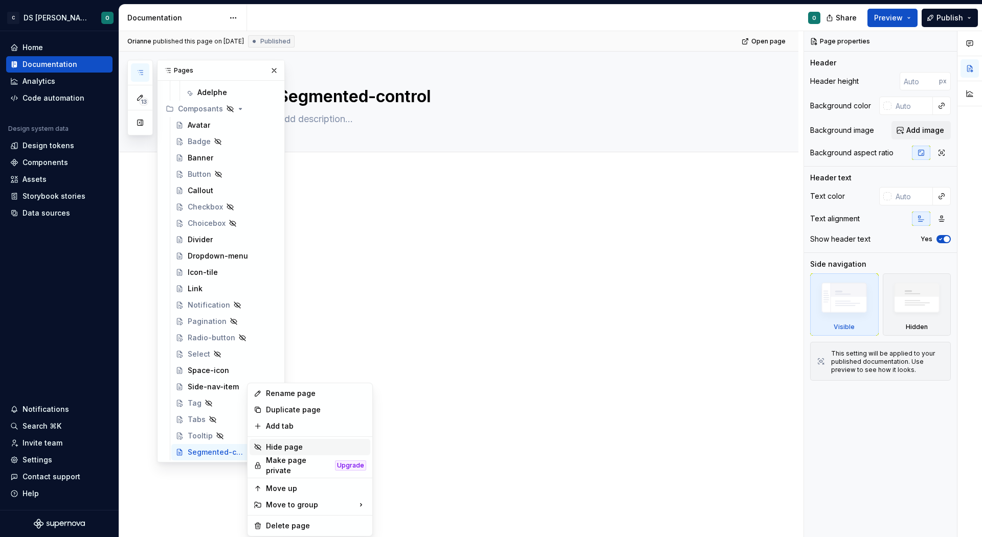
click at [298, 441] on div "Hide page" at bounding box center [309, 447] width 121 height 16
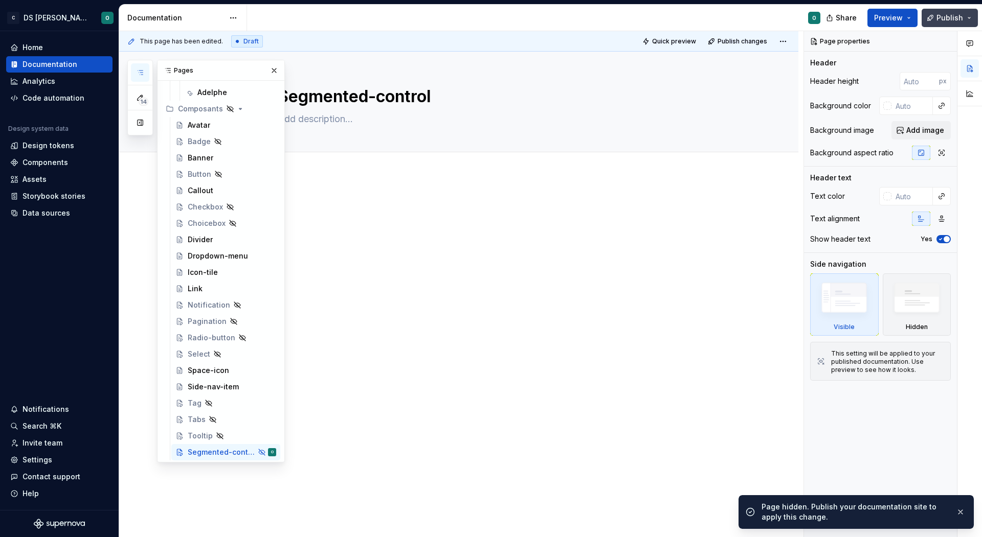
click at [944, 18] on span "Publish" at bounding box center [949, 18] width 27 height 10
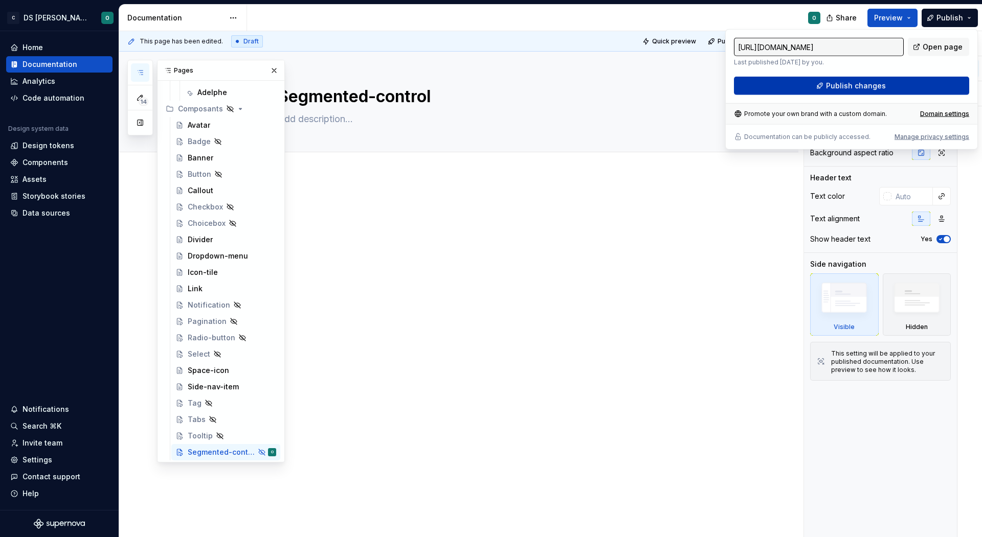
click at [882, 84] on span "Publish changes" at bounding box center [856, 86] width 60 height 10
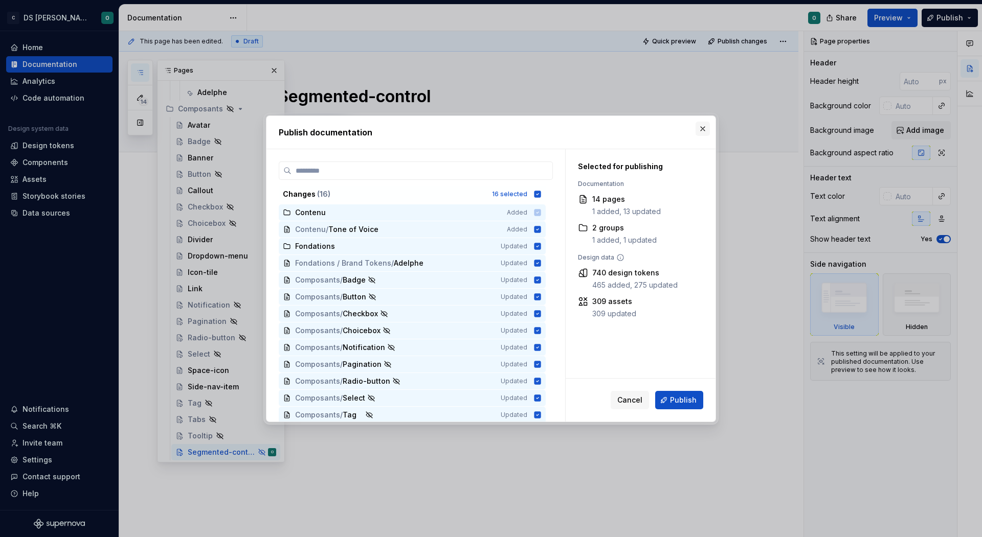
click at [701, 131] on button "button" at bounding box center [702, 129] width 14 height 14
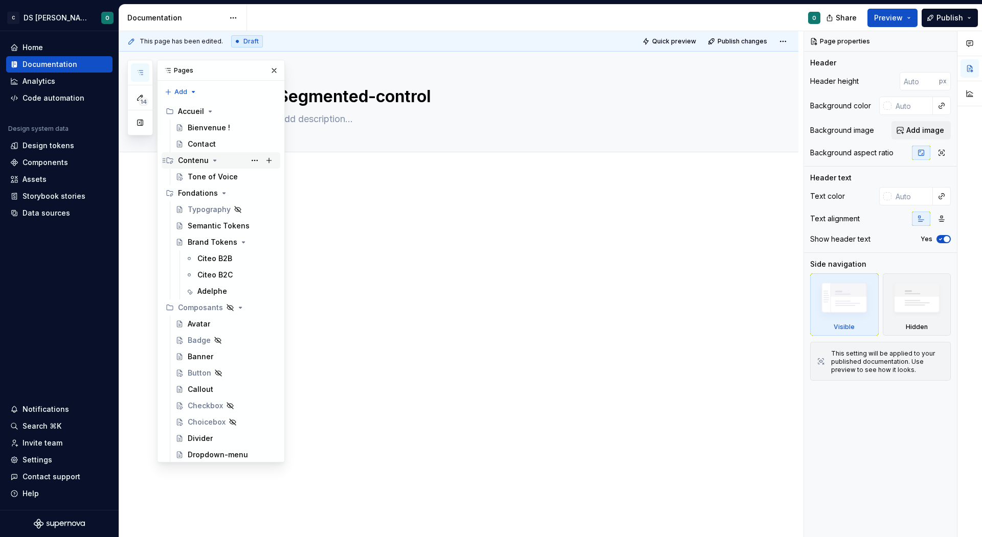
click at [246, 156] on div "Contenu" at bounding box center [227, 160] width 98 height 14
click at [207, 181] on div "Tone of Voice" at bounding box center [213, 177] width 50 height 10
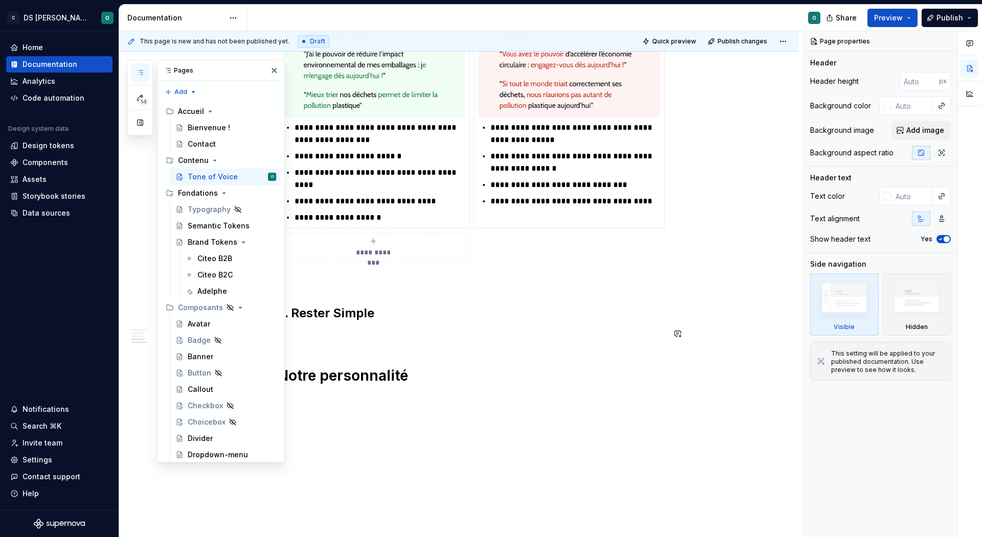
scroll to position [902, 0]
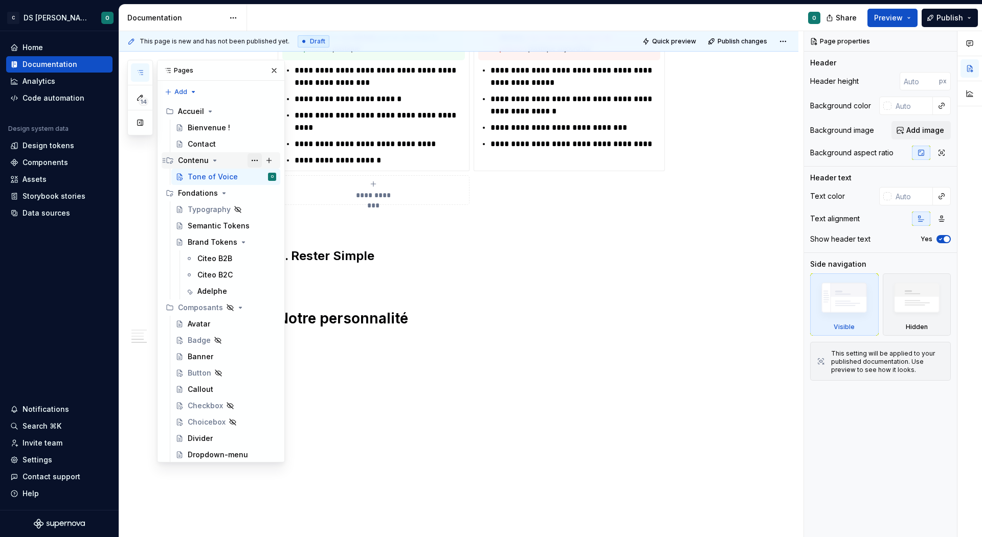
click at [257, 160] on button "Page tree" at bounding box center [254, 160] width 14 height 14
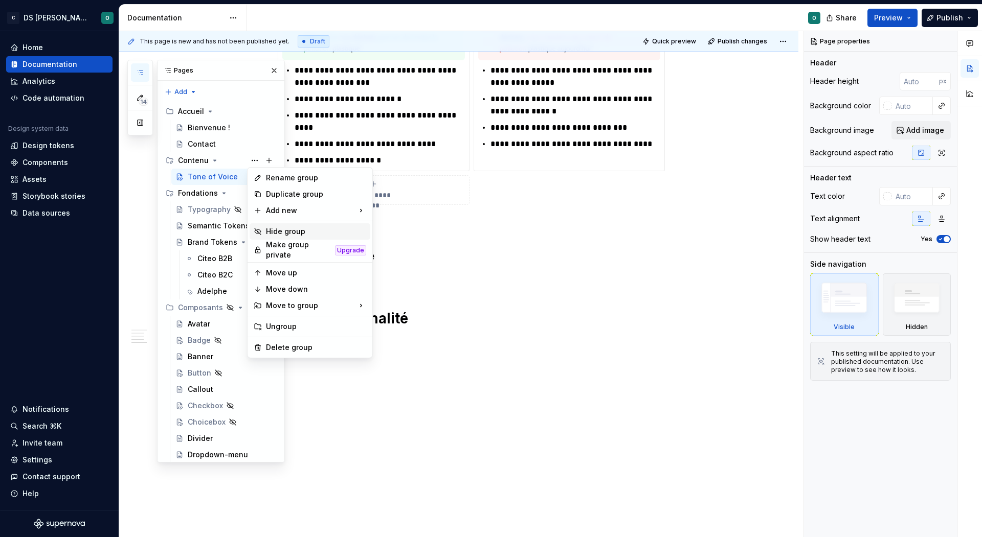
click at [307, 229] on div "Hide group" at bounding box center [316, 231] width 100 height 10
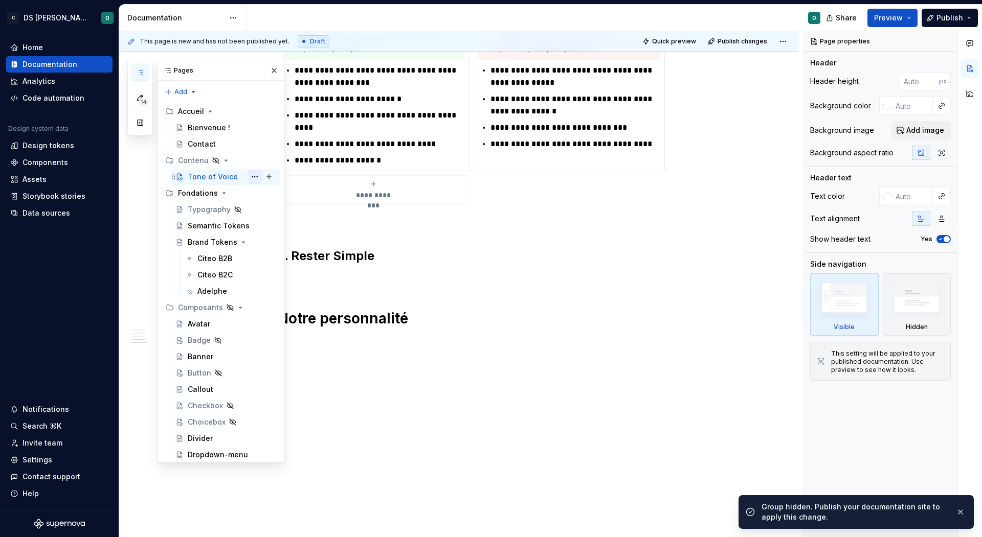
click at [252, 177] on button "Page tree" at bounding box center [254, 177] width 14 height 14
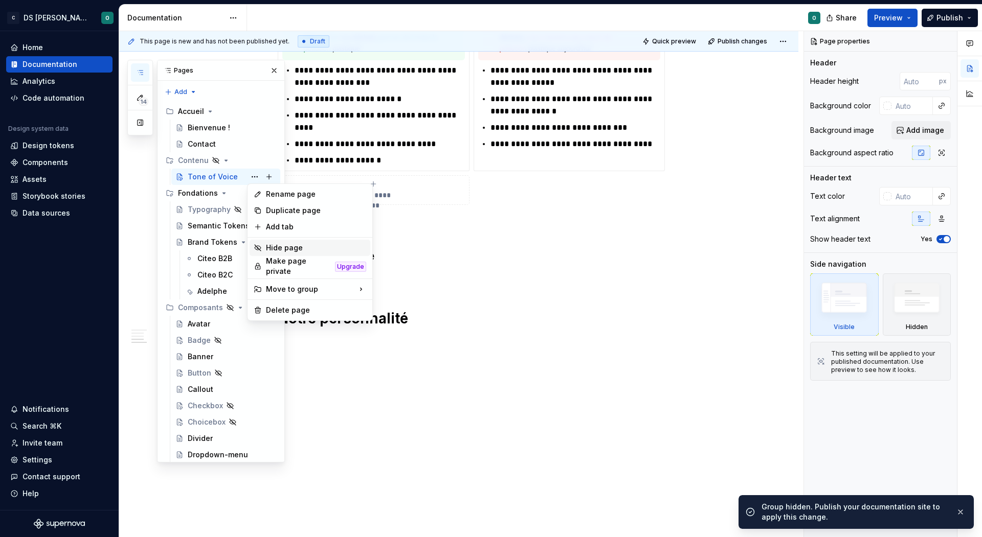
click at [308, 245] on div "Hide page" at bounding box center [316, 248] width 100 height 10
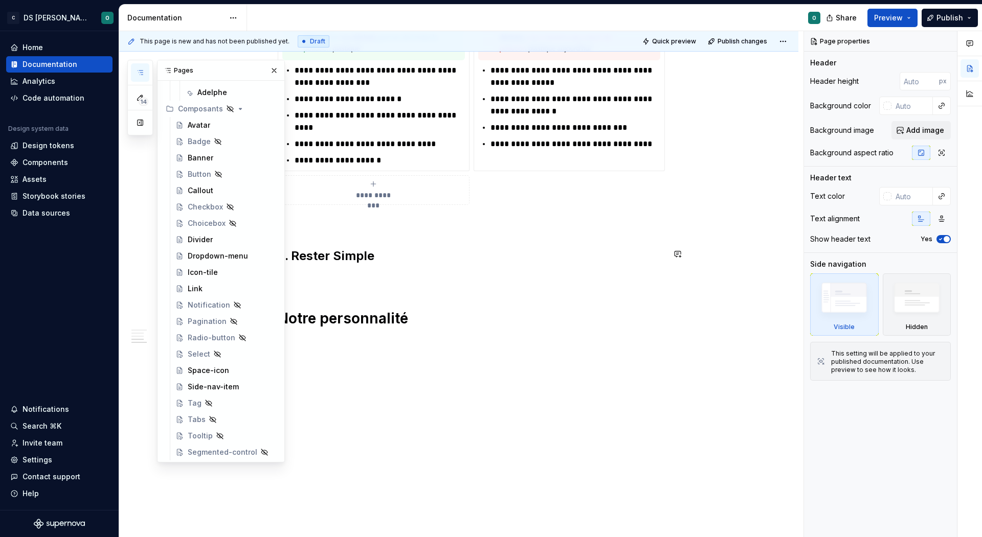
scroll to position [0, 0]
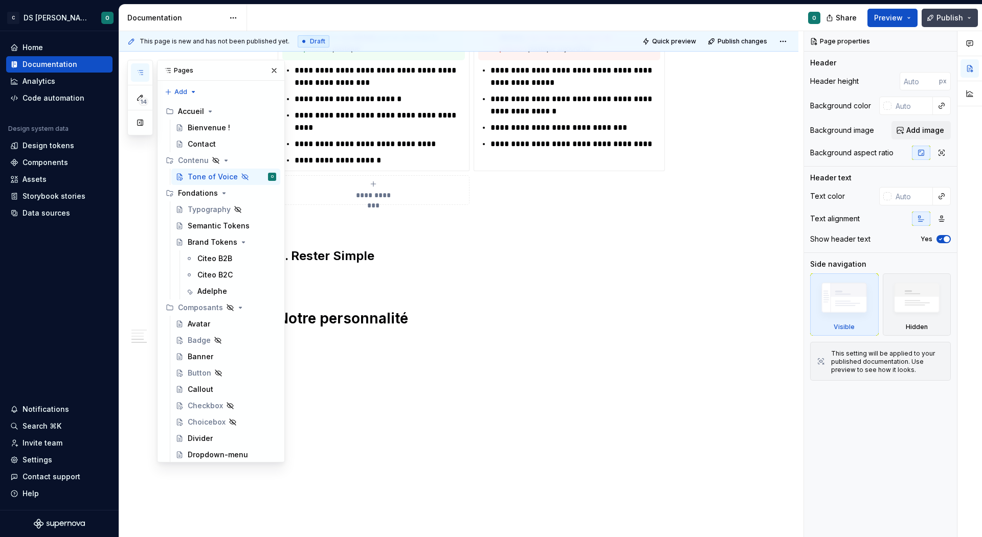
click at [953, 16] on span "Publish" at bounding box center [949, 18] width 27 height 10
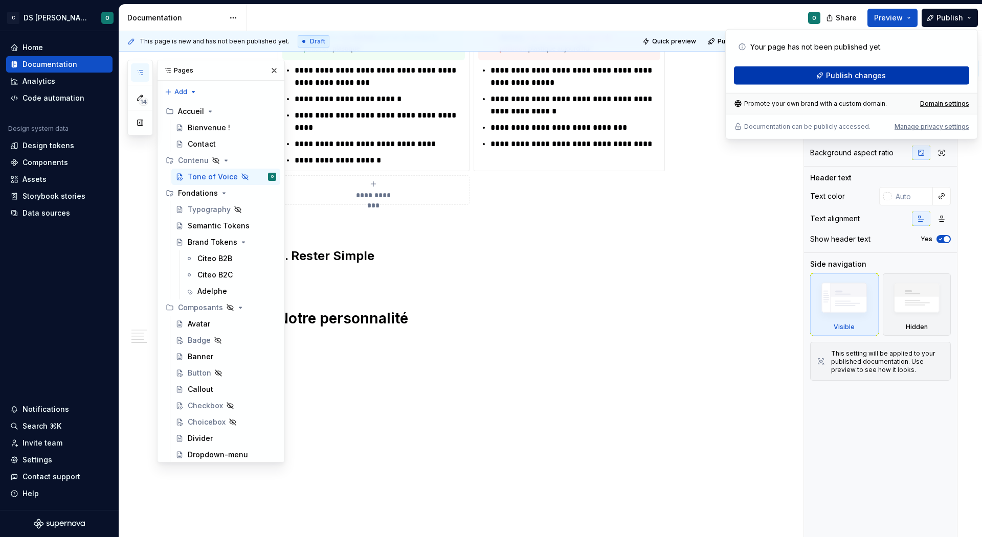
click at [889, 75] on button "Publish changes" at bounding box center [851, 75] width 235 height 18
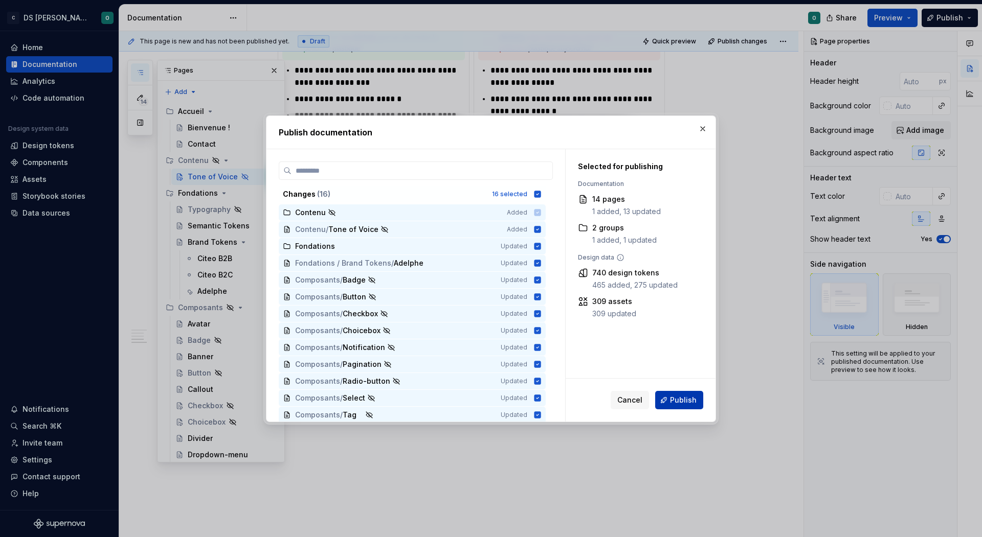
click at [681, 399] on span "Publish" at bounding box center [683, 400] width 27 height 10
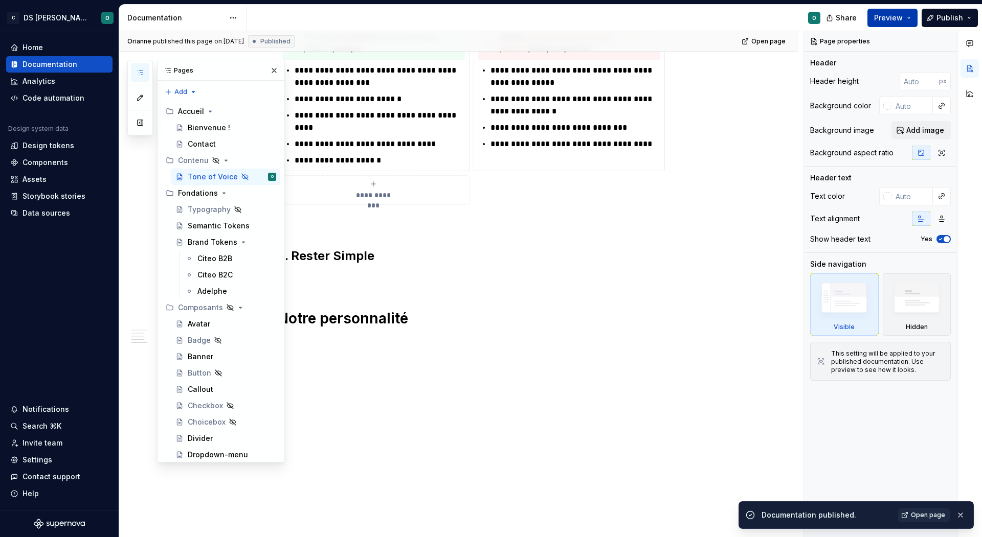
click at [901, 17] on span "Preview" at bounding box center [888, 18] width 29 height 10
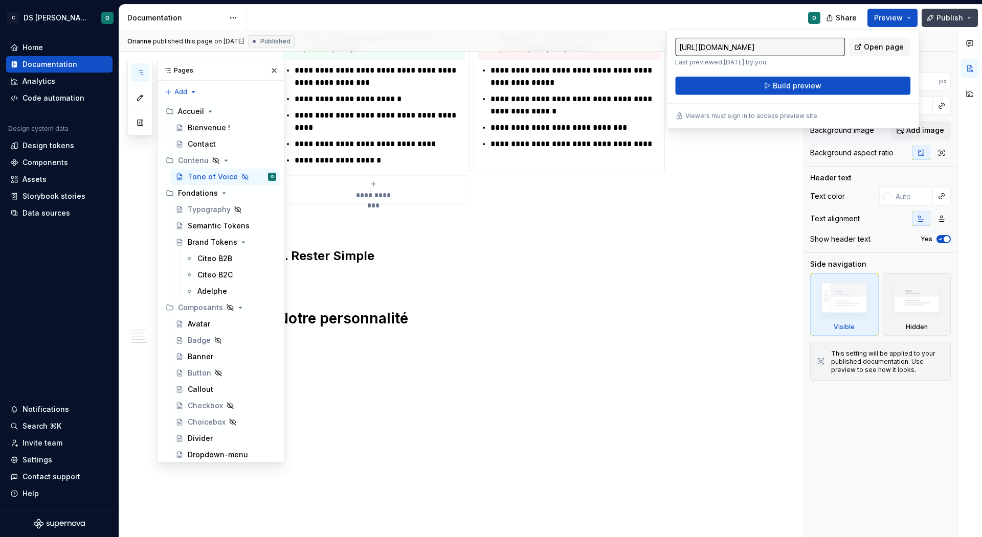
click at [966, 19] on button "Publish" at bounding box center [949, 18] width 56 height 18
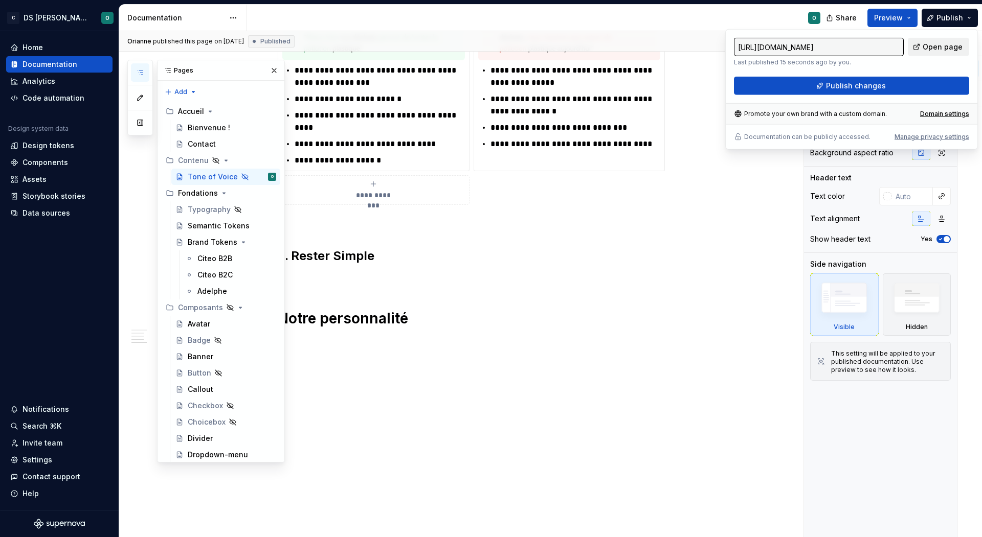
click at [941, 48] on span "Open page" at bounding box center [942, 47] width 40 height 10
click at [254, 305] on button "Page tree" at bounding box center [254, 308] width 14 height 14
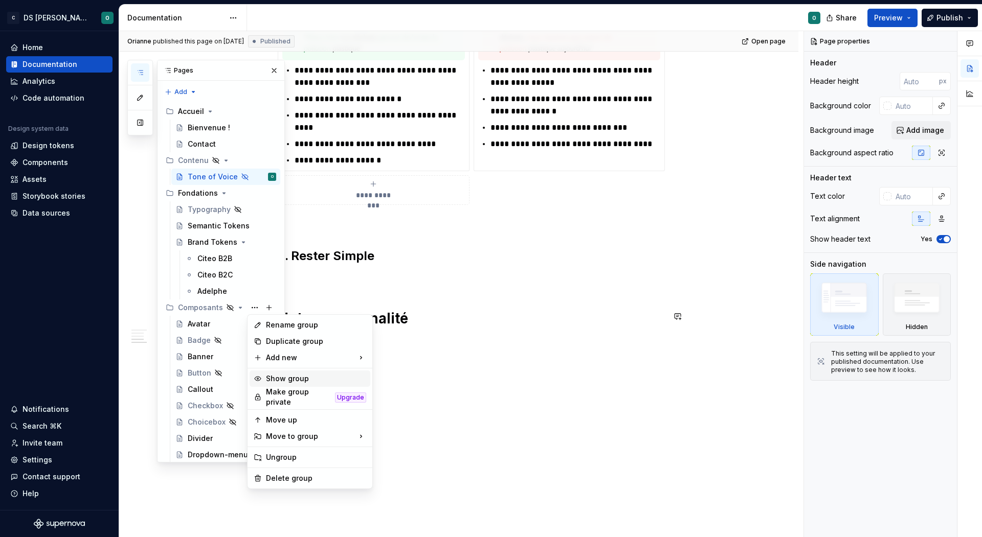
click at [285, 382] on div "Show group" at bounding box center [316, 379] width 100 height 10
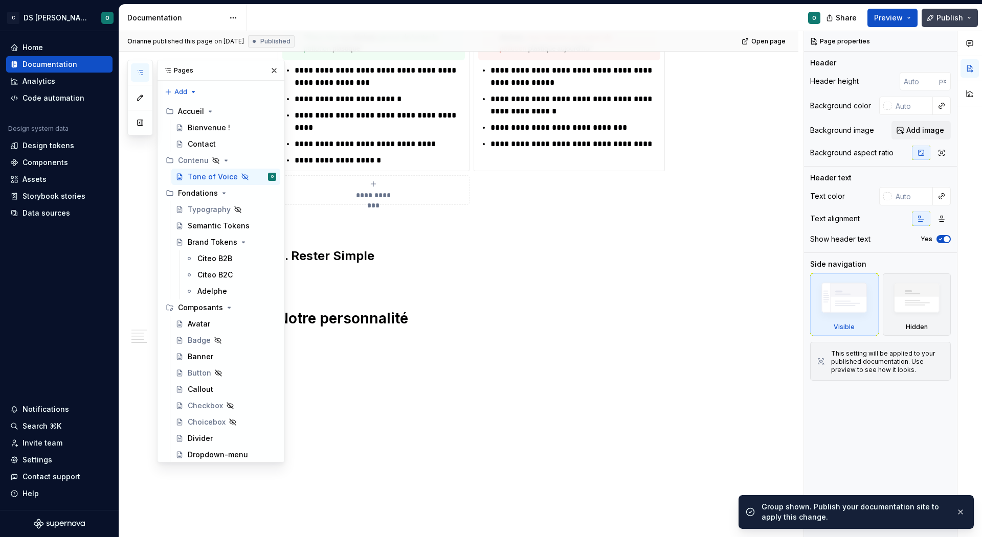
click at [930, 14] on button "Publish" at bounding box center [949, 18] width 56 height 18
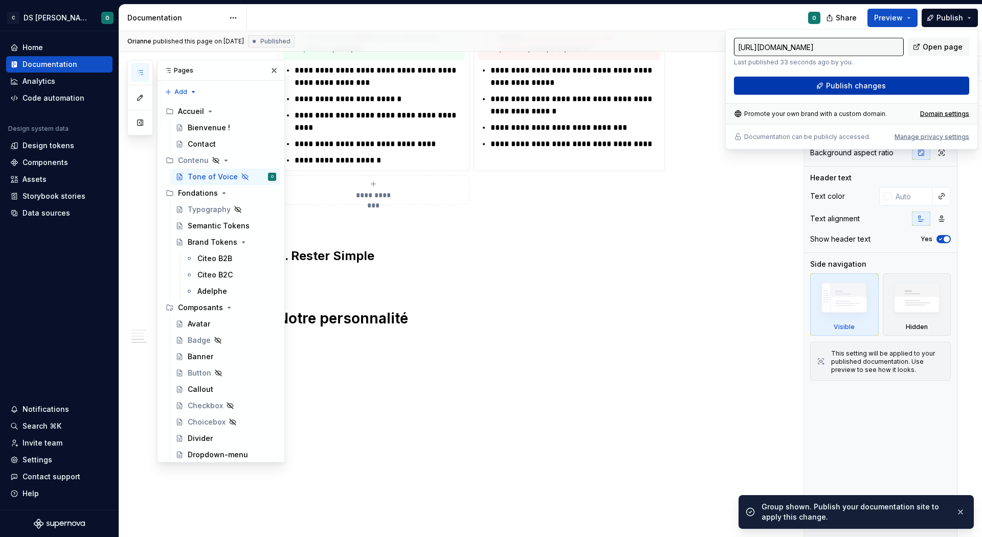
click at [875, 89] on span "Publish changes" at bounding box center [856, 86] width 60 height 10
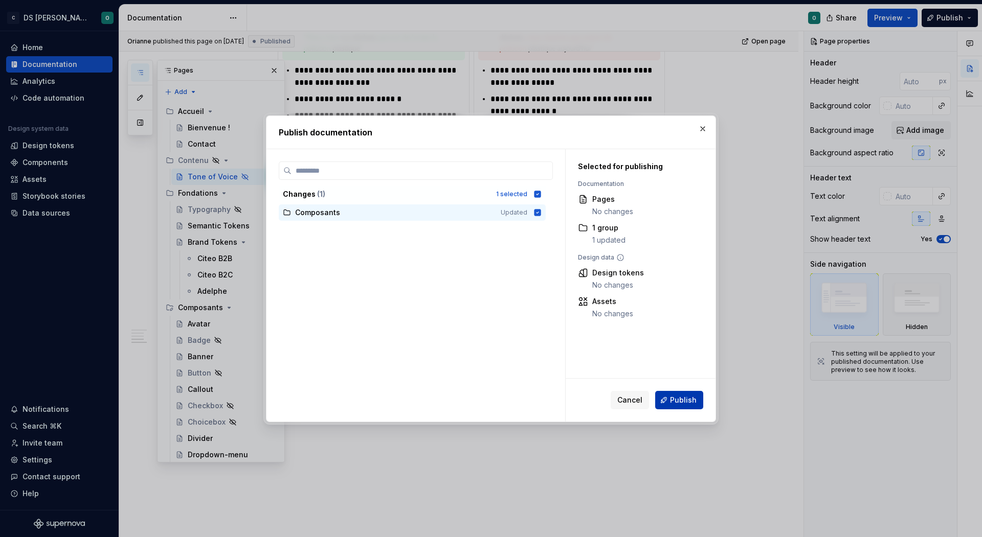
click at [675, 405] on span "Publish" at bounding box center [683, 400] width 27 height 10
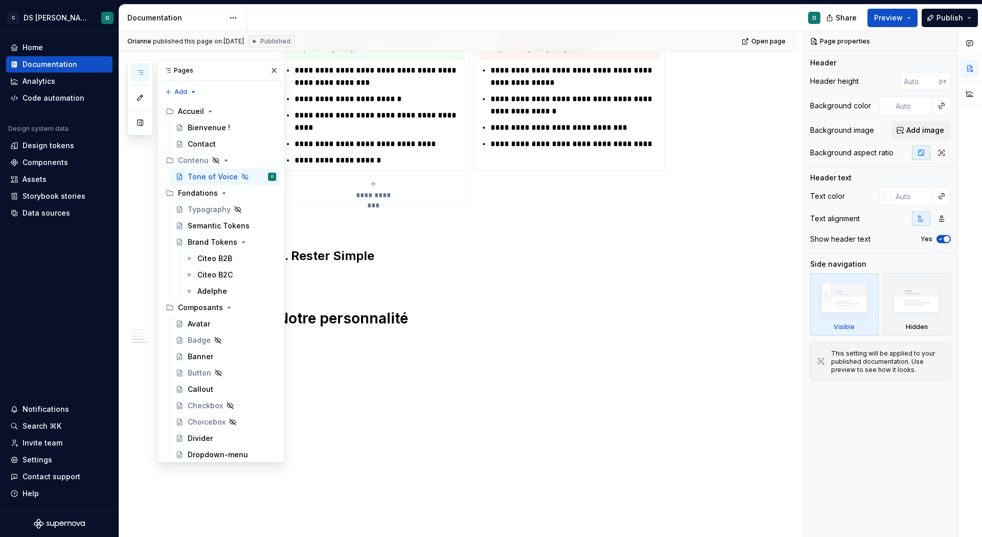
type textarea "*"
